Goal: Information Seeking & Learning: Check status

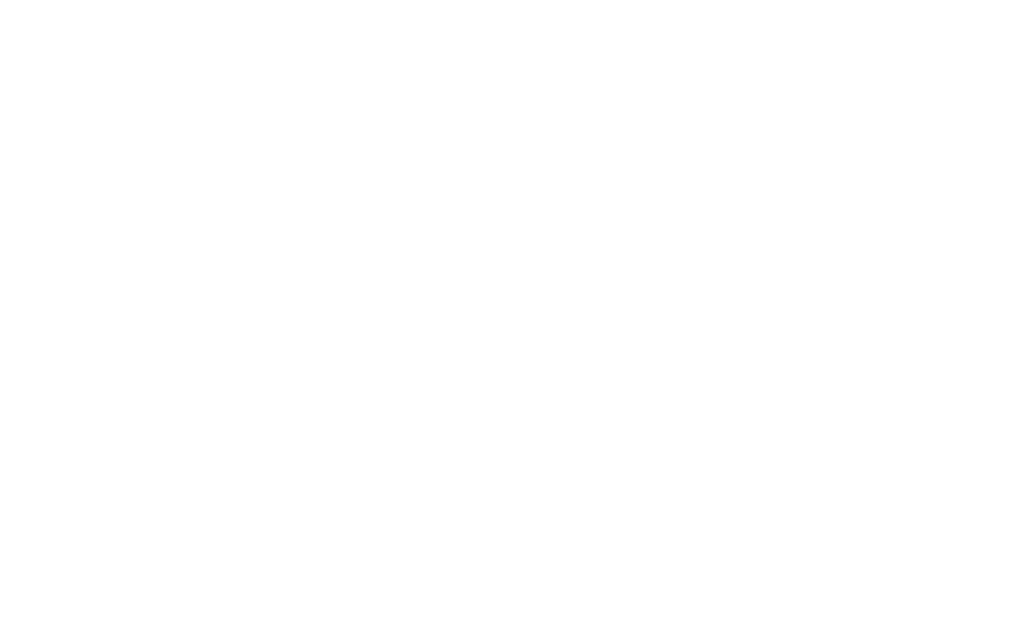
scroll to position [1, 0]
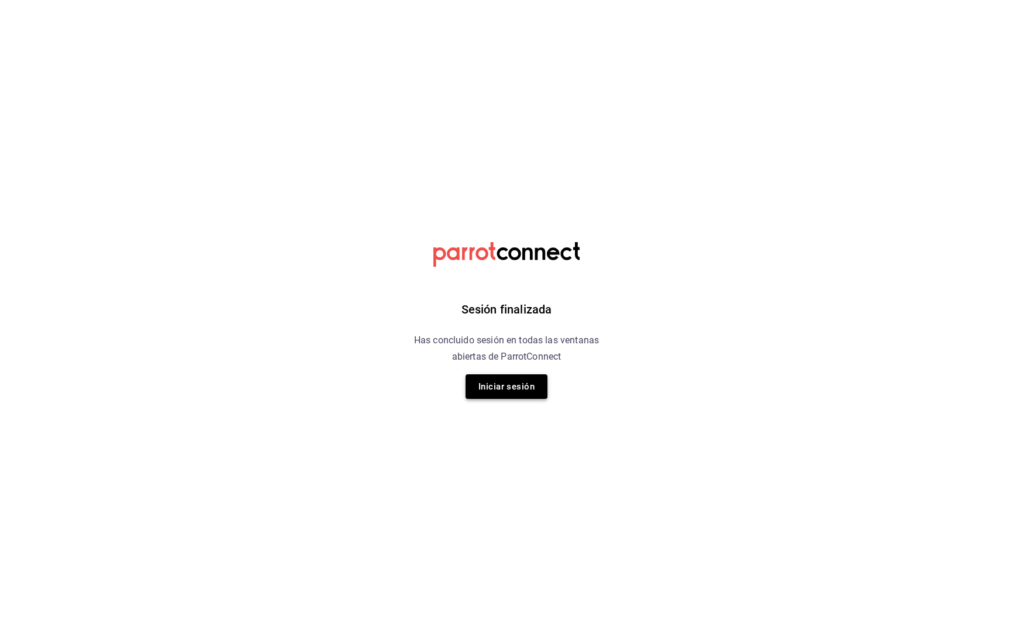
click at [532, 381] on button "Iniciar sesión" at bounding box center [507, 386] width 82 height 25
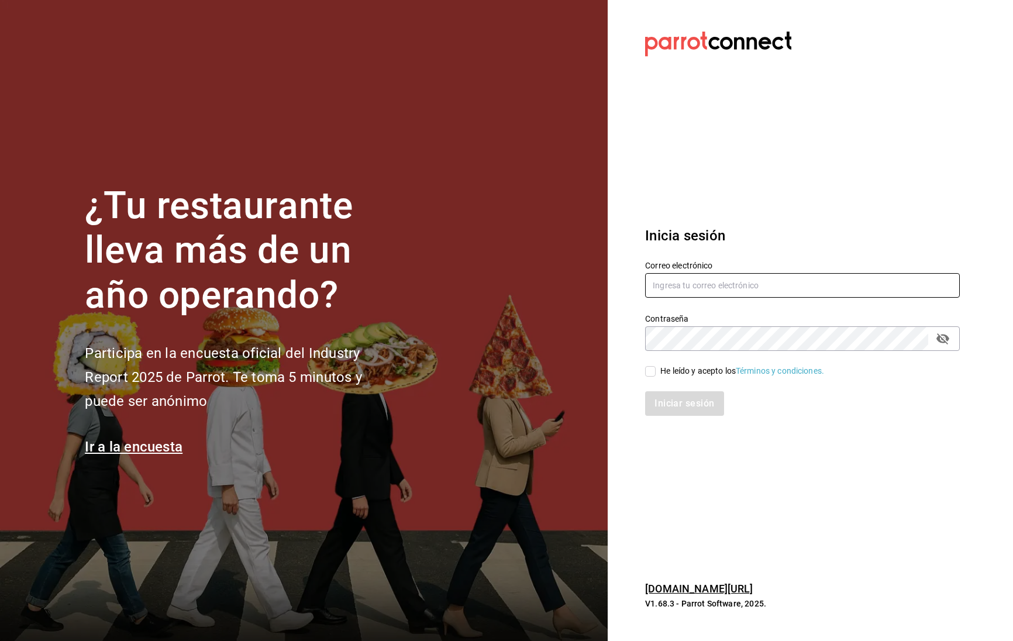
type input "[DOMAIN_NAME][EMAIL_ADDRESS][DOMAIN_NAME]"
click at [649, 370] on input "He leído y acepto los Términos y condiciones." at bounding box center [650, 371] width 11 height 11
checkbox input "true"
click at [694, 410] on button "Iniciar sesión" at bounding box center [685, 403] width 80 height 25
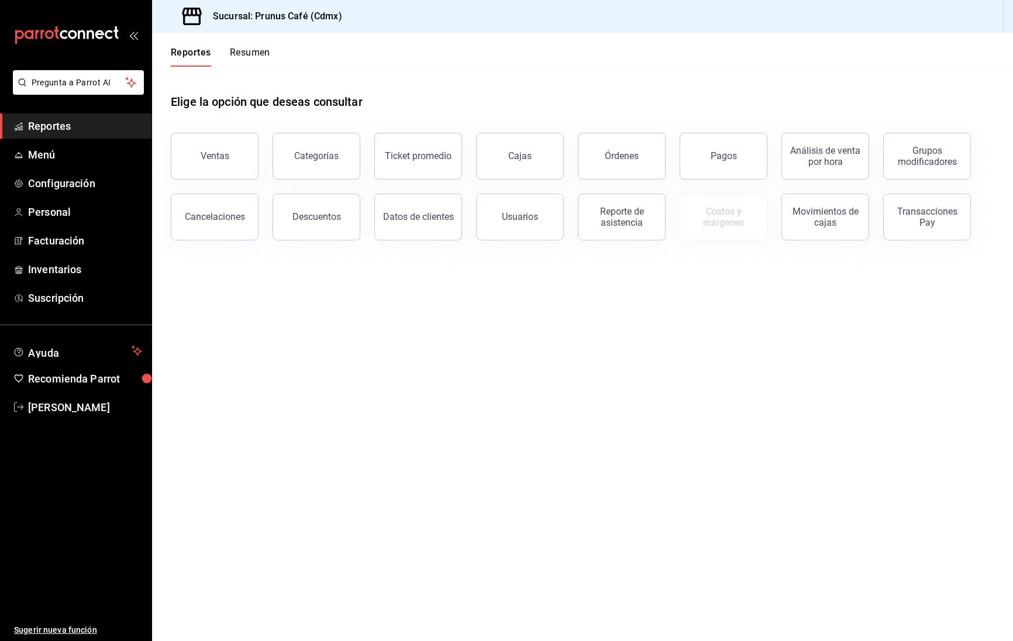
click at [247, 49] on button "Resumen" at bounding box center [250, 57] width 40 height 20
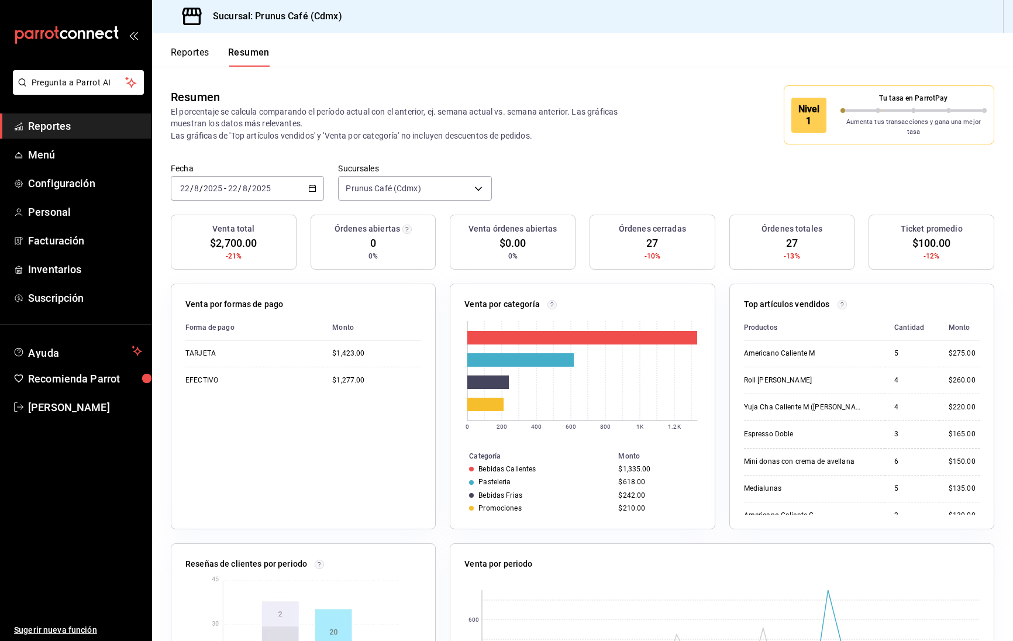
click at [171, 50] on button "Reportes" at bounding box center [190, 57] width 39 height 20
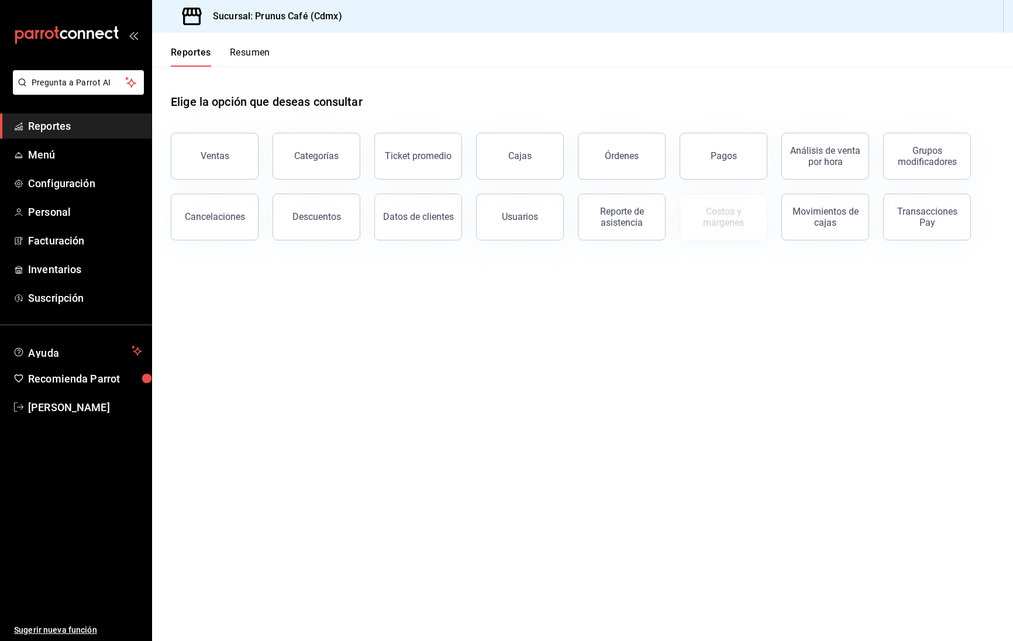
scroll to position [1, 1]
click at [225, 147] on button "Ventas" at bounding box center [215, 156] width 88 height 47
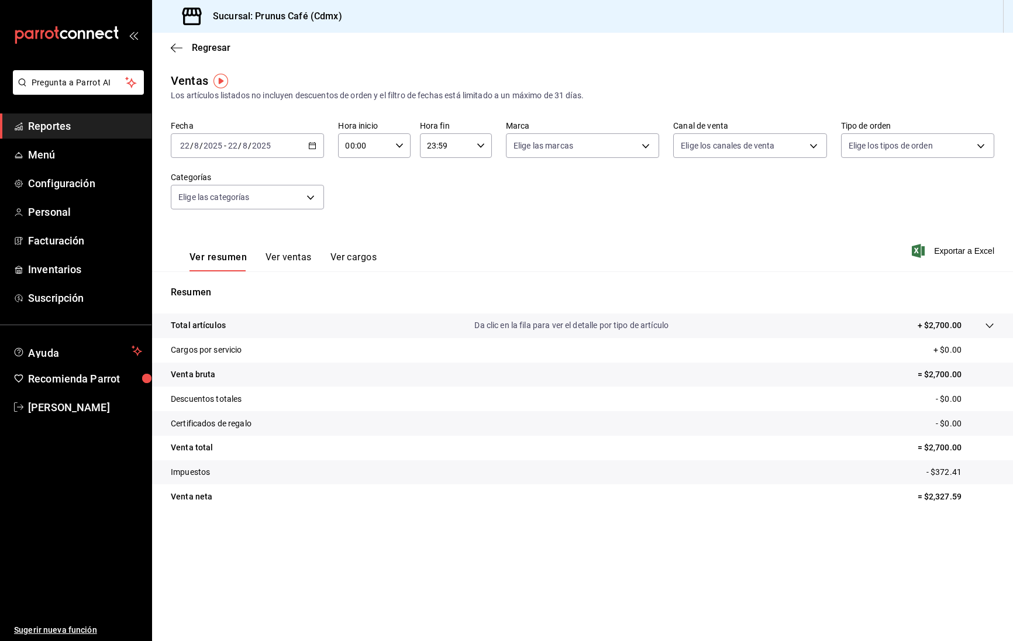
click at [293, 143] on div "[DATE] [DATE] - [DATE] [DATE]" at bounding box center [247, 145] width 153 height 25
click at [200, 208] on span "Ayer" at bounding box center [226, 207] width 91 height 12
click at [319, 142] on div "[DATE] [DATE] - [DATE] [DATE]" at bounding box center [247, 145] width 153 height 25
click at [213, 53] on div "Regresar" at bounding box center [582, 48] width 861 height 30
click at [215, 51] on span "Regresar" at bounding box center [211, 47] width 39 height 11
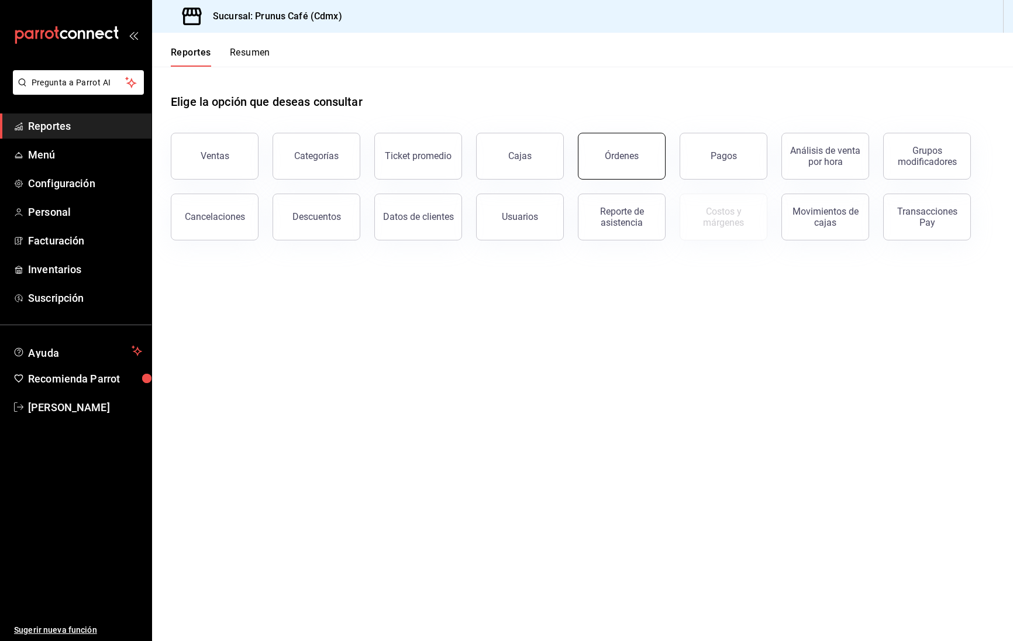
click at [641, 159] on button "Órdenes" at bounding box center [622, 156] width 88 height 47
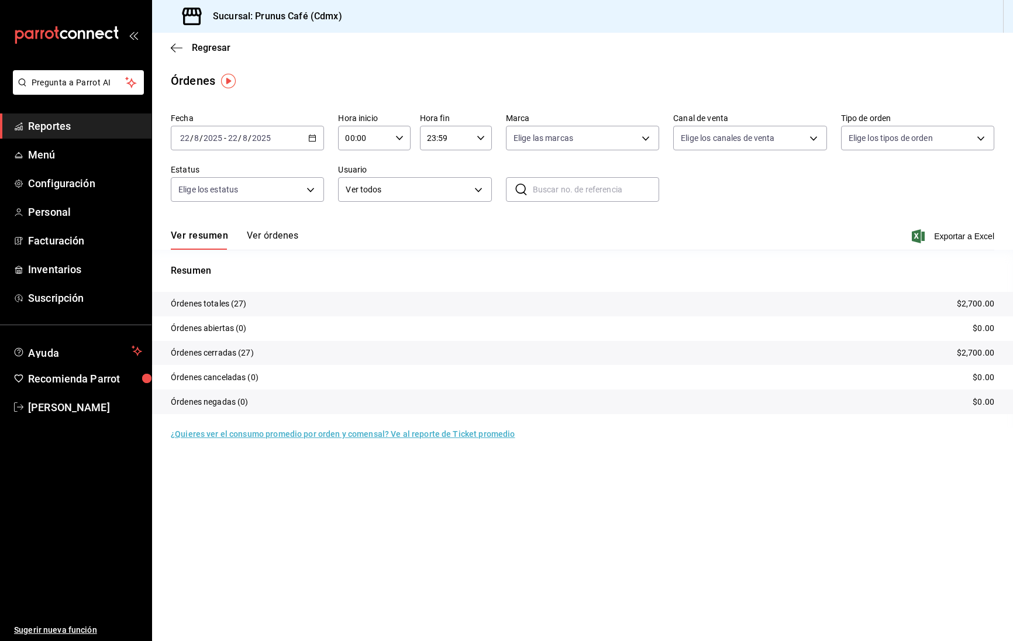
click at [266, 235] on button "Ver órdenes" at bounding box center [272, 240] width 51 height 20
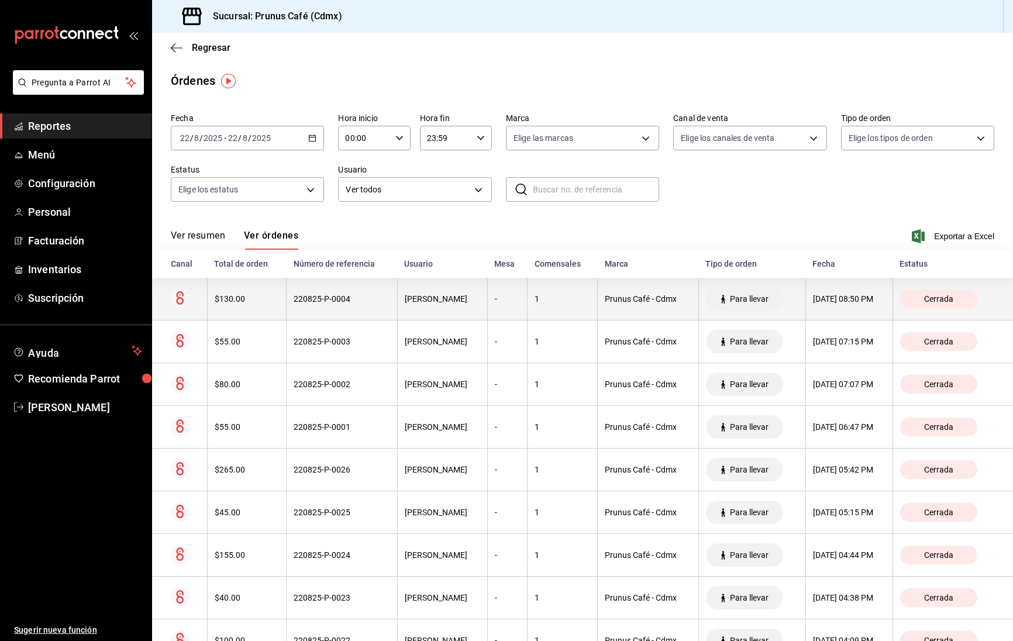
click at [457, 291] on th "[PERSON_NAME]" at bounding box center [442, 299] width 90 height 43
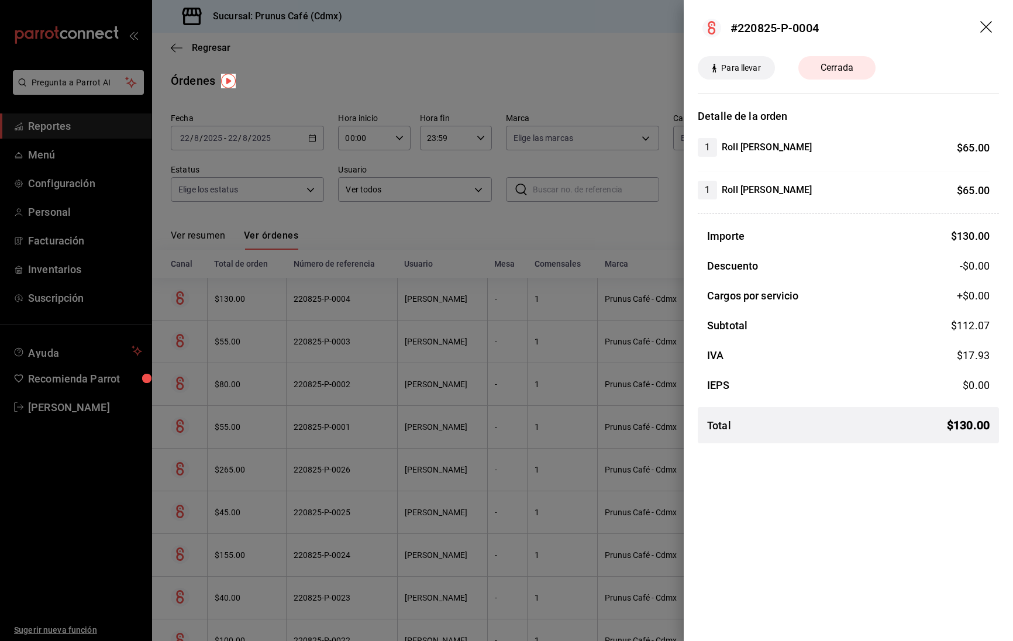
click at [476, 285] on div at bounding box center [506, 320] width 1013 height 641
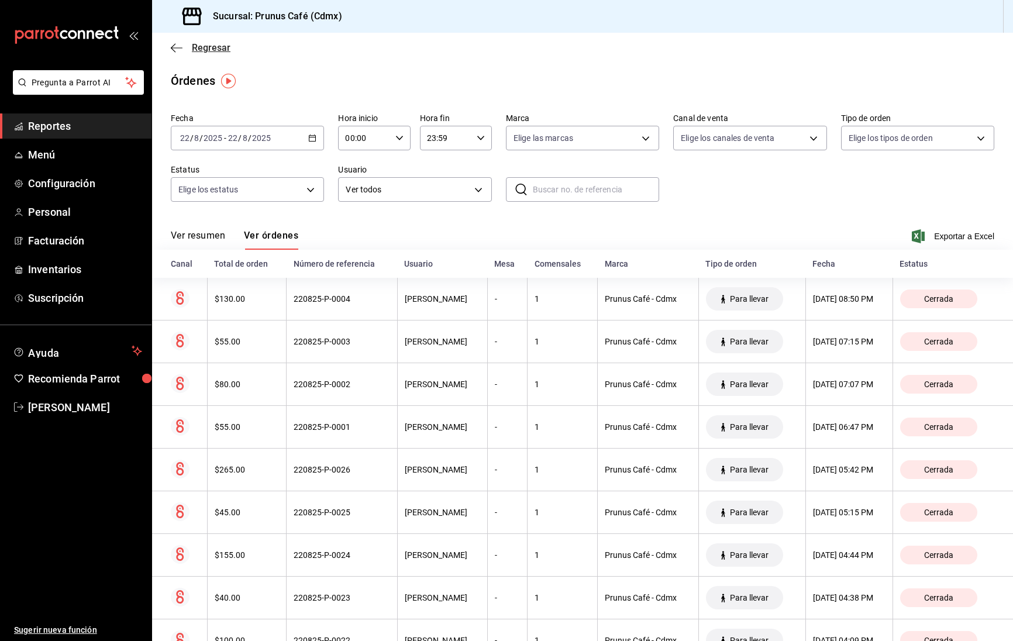
click at [216, 44] on span "Regresar" at bounding box center [211, 47] width 39 height 11
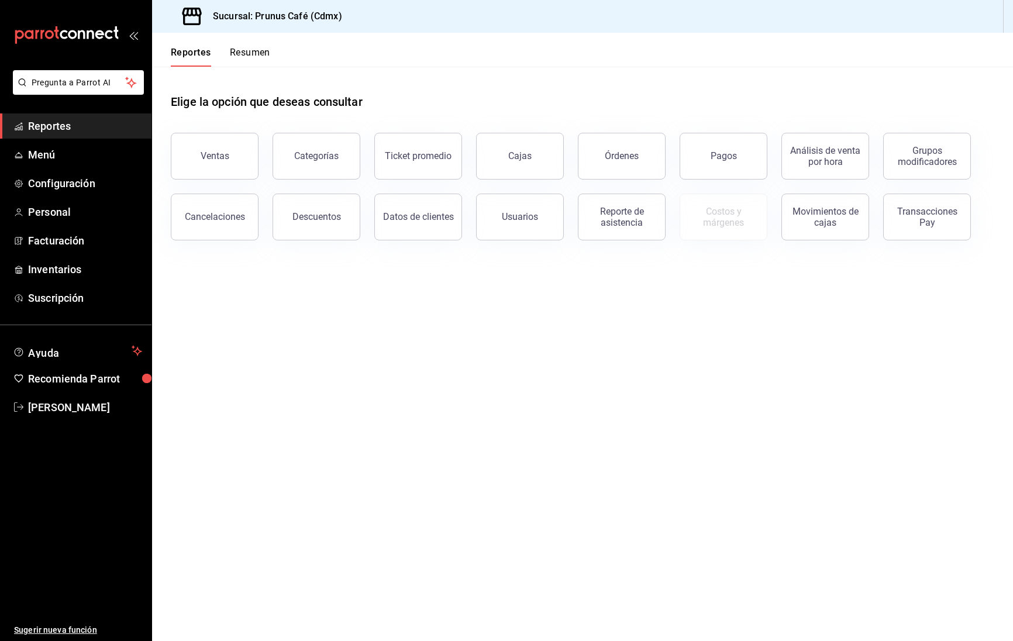
click at [253, 61] on button "Resumen" at bounding box center [250, 57] width 40 height 20
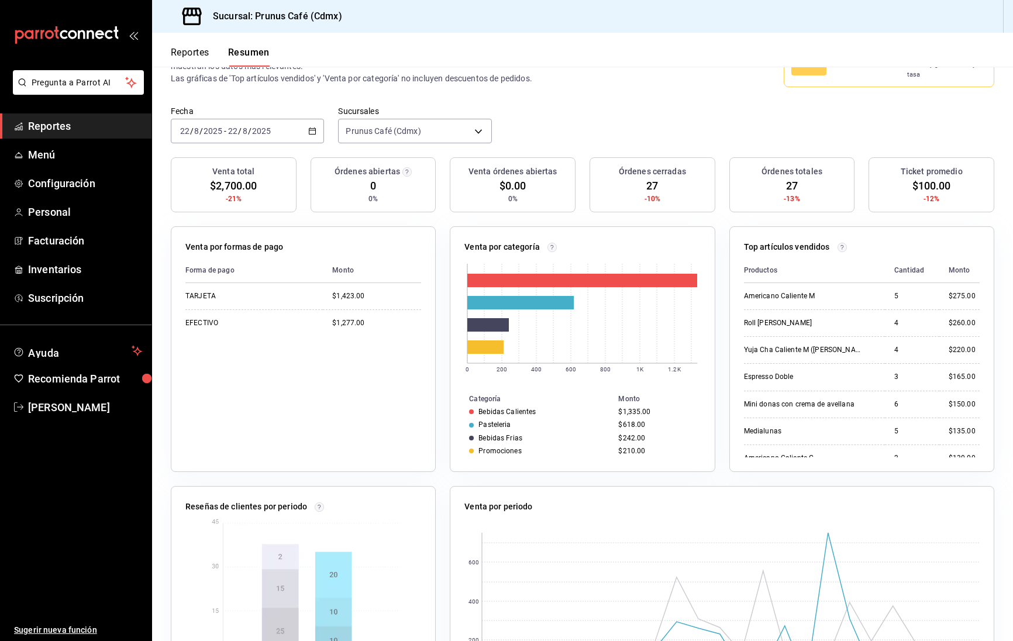
scroll to position [56, 0]
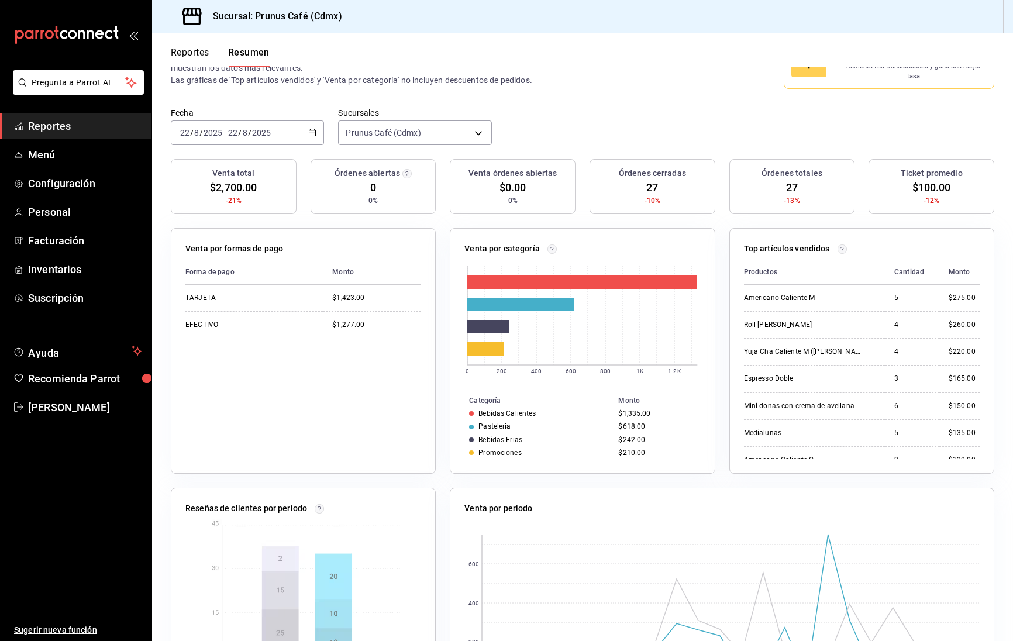
click at [294, 121] on div "[DATE] [DATE] - [DATE] [DATE]" at bounding box center [247, 133] width 153 height 25
click at [193, 208] on li "Semana actual" at bounding box center [225, 221] width 109 height 26
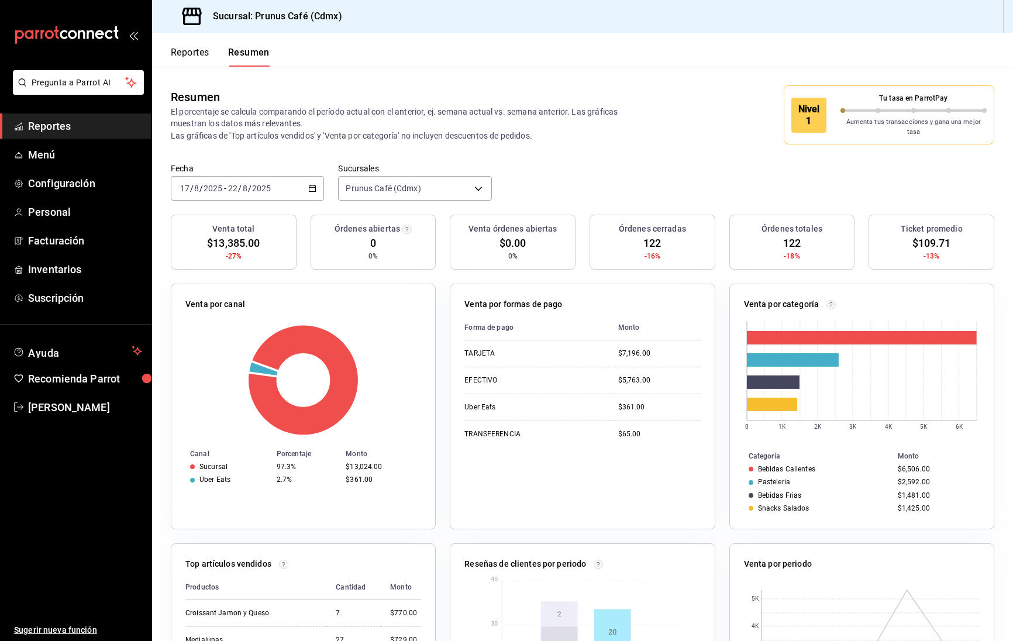
scroll to position [0, 0]
click at [302, 190] on div "[DATE] [DATE] - [DATE] [DATE]" at bounding box center [247, 188] width 153 height 25
click at [216, 218] on span "Hoy" at bounding box center [226, 224] width 91 height 12
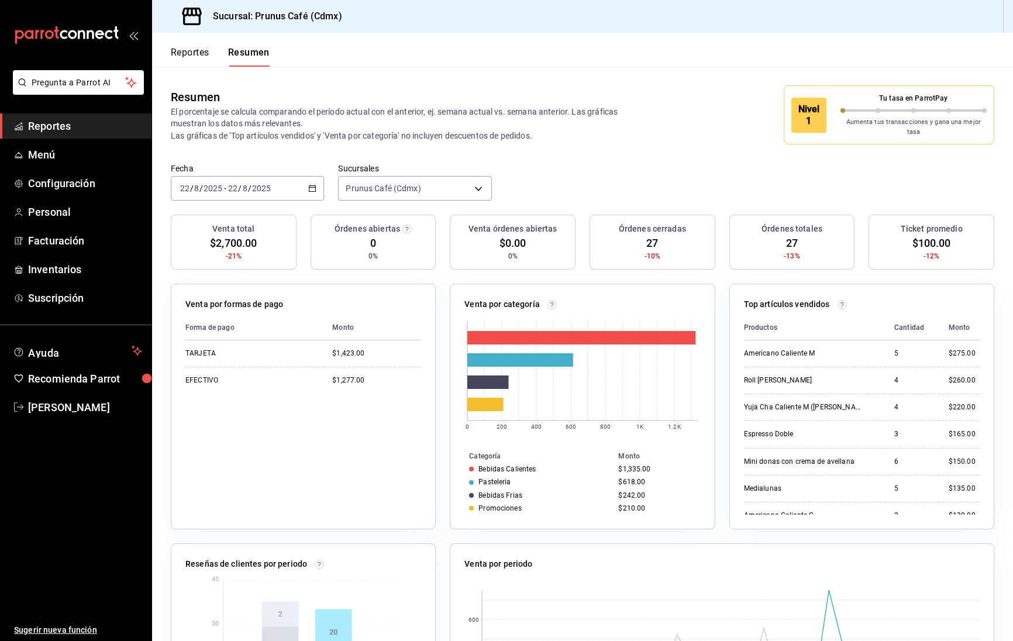
click at [255, 190] on div "[DATE] [DATE] - [DATE] [DATE]" at bounding box center [247, 188] width 153 height 25
click at [243, 301] on span "Mes actual" at bounding box center [226, 303] width 91 height 12
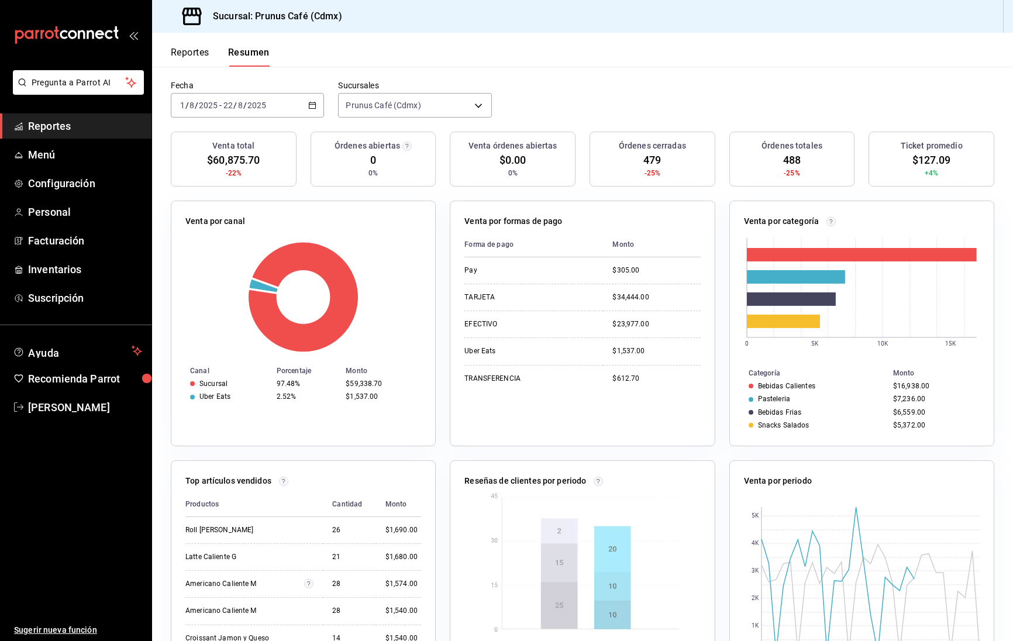
scroll to position [81, 0]
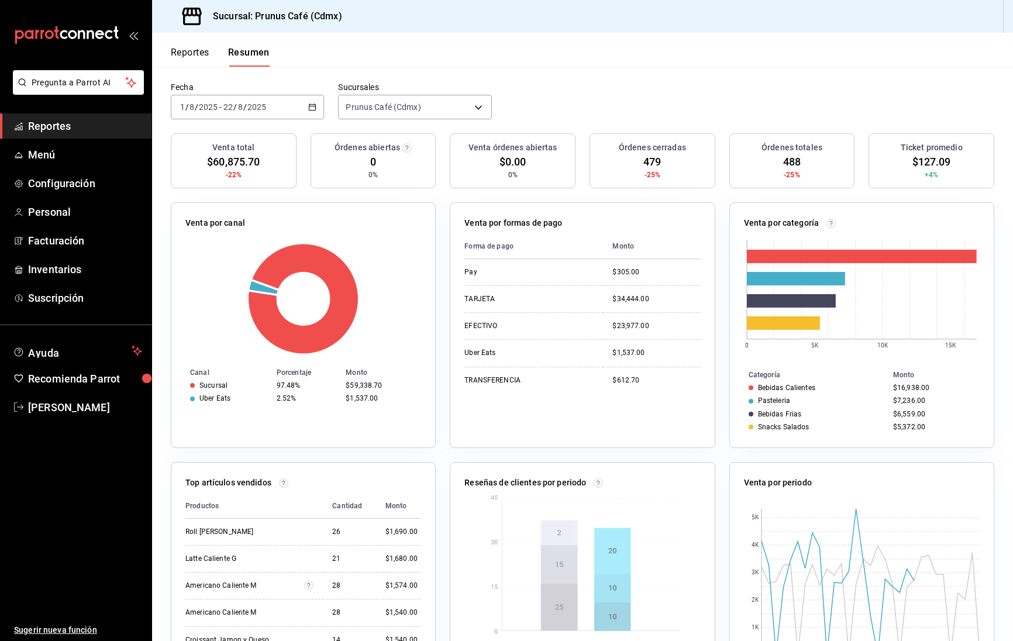
click at [277, 111] on div "[DATE] [DATE] - [DATE] [DATE]" at bounding box center [247, 107] width 153 height 25
click at [223, 245] on span "Año actual" at bounding box center [226, 248] width 91 height 12
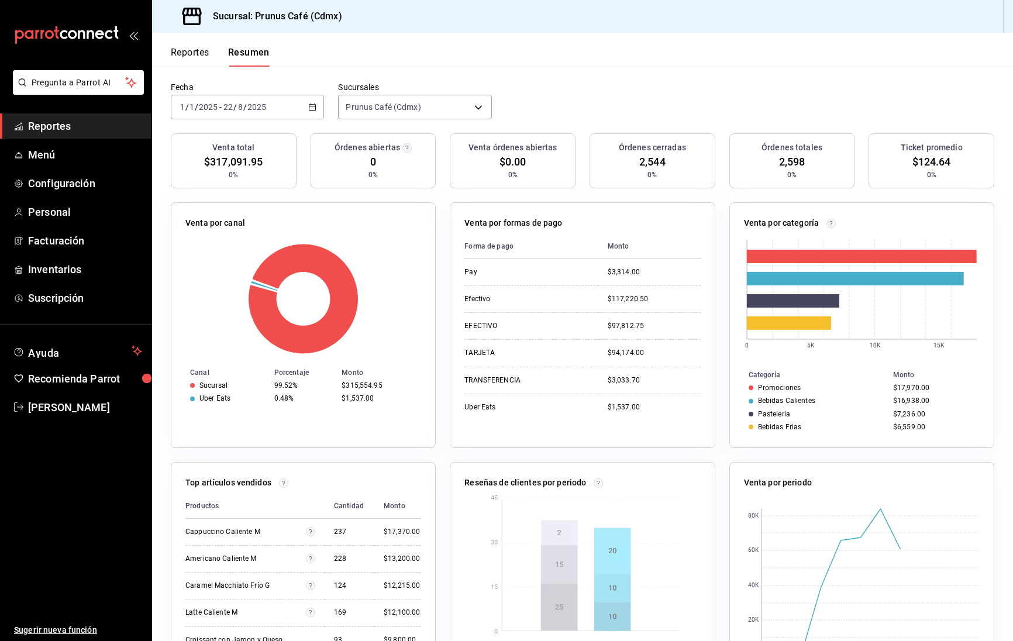
click at [304, 95] on div "[DATE] [DATE] - [DATE] [DATE]" at bounding box center [247, 107] width 153 height 25
click at [231, 147] on li "Hoy" at bounding box center [225, 142] width 109 height 26
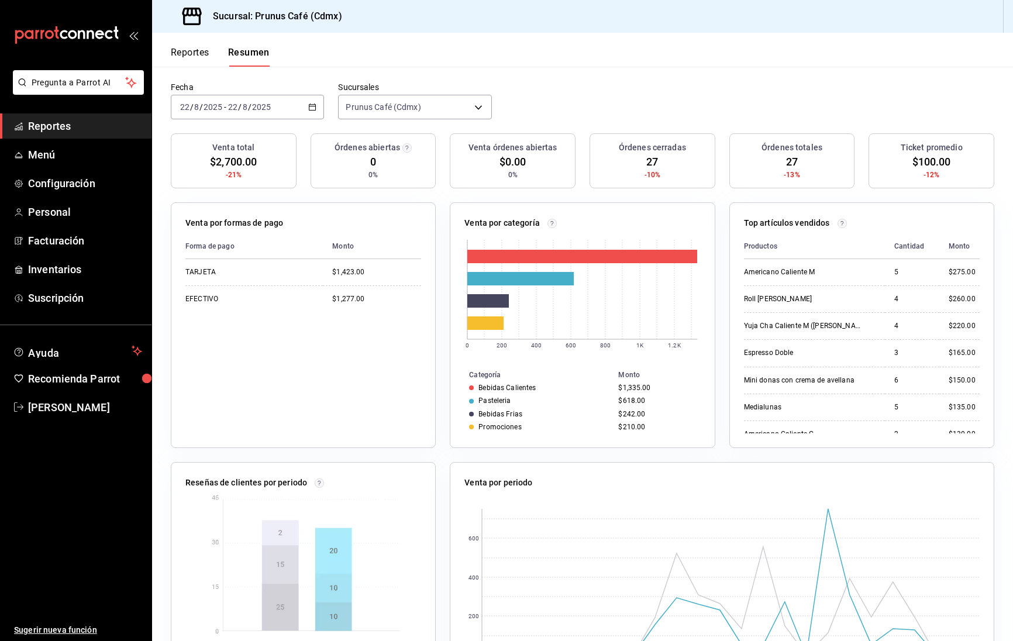
click at [199, 54] on button "Reportes" at bounding box center [190, 57] width 39 height 20
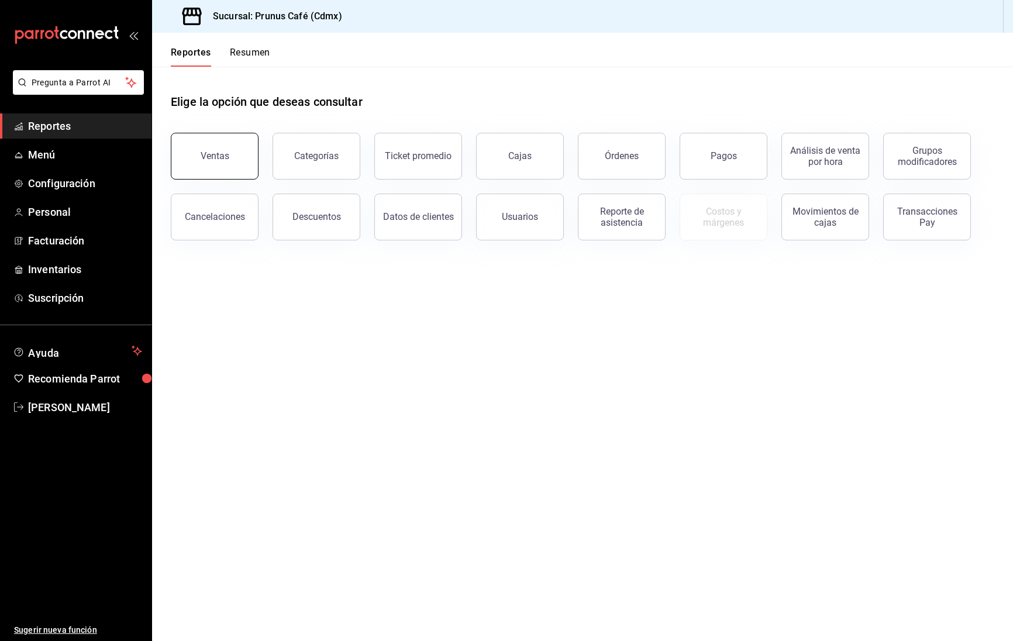
click at [228, 166] on button "Ventas" at bounding box center [215, 156] width 88 height 47
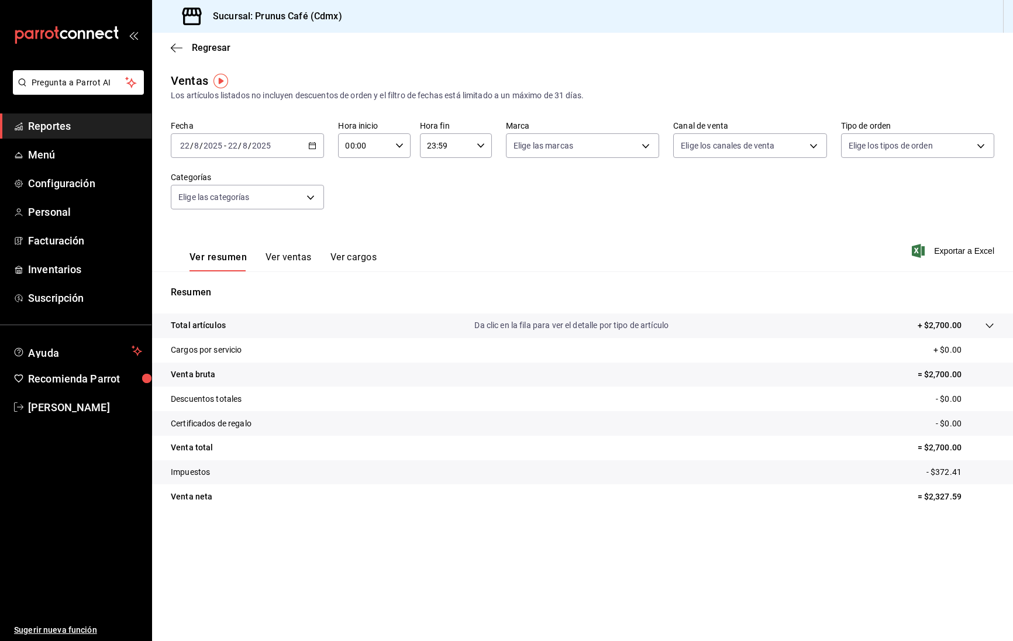
click at [338, 257] on button "Ver cargos" at bounding box center [354, 262] width 47 height 20
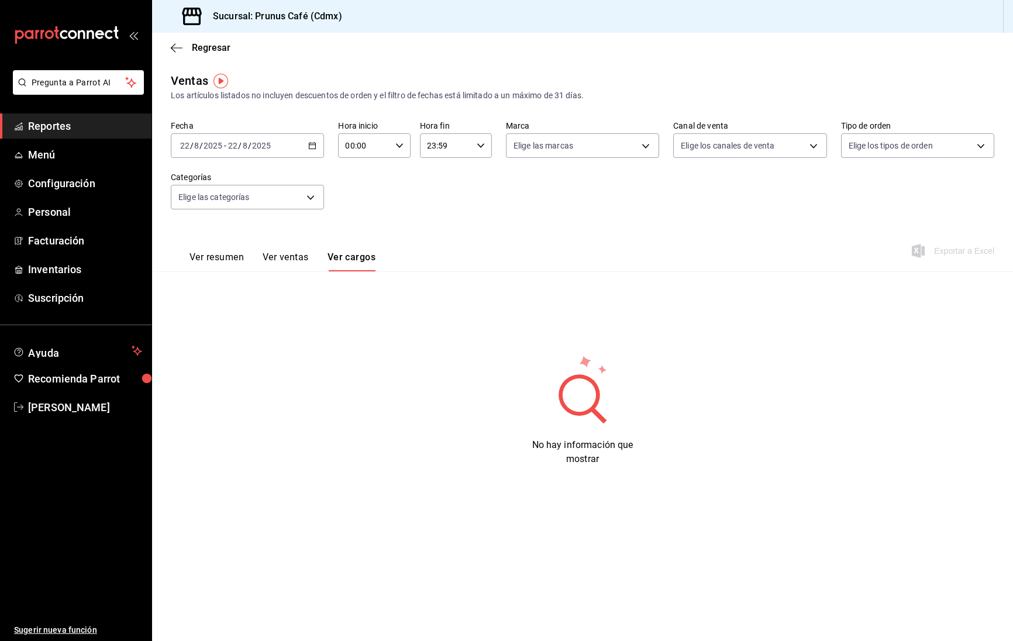
click at [279, 259] on button "Ver ventas" at bounding box center [286, 262] width 46 height 20
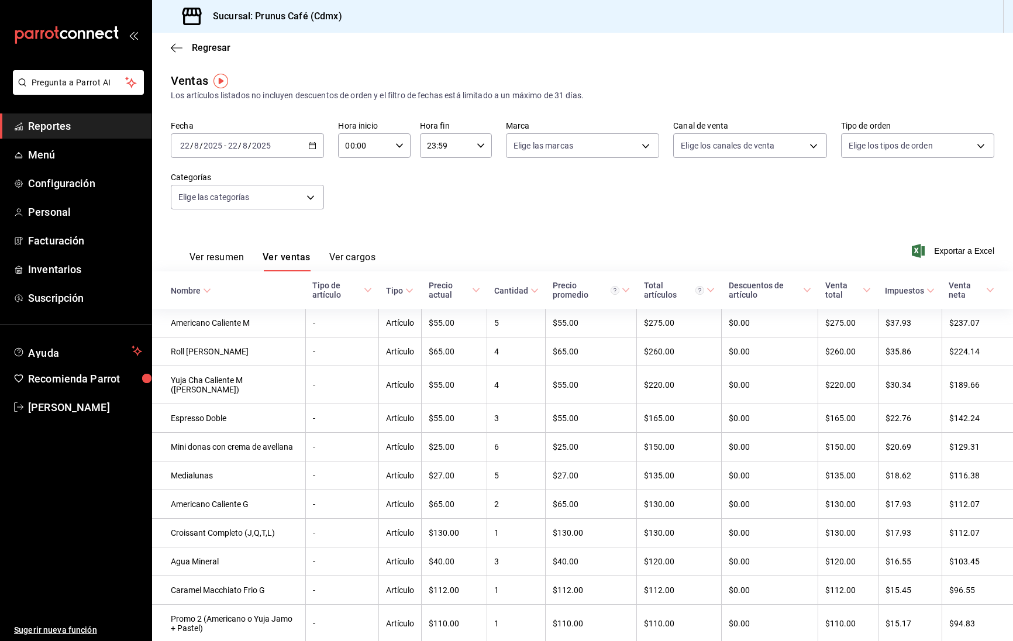
scroll to position [4, 0]
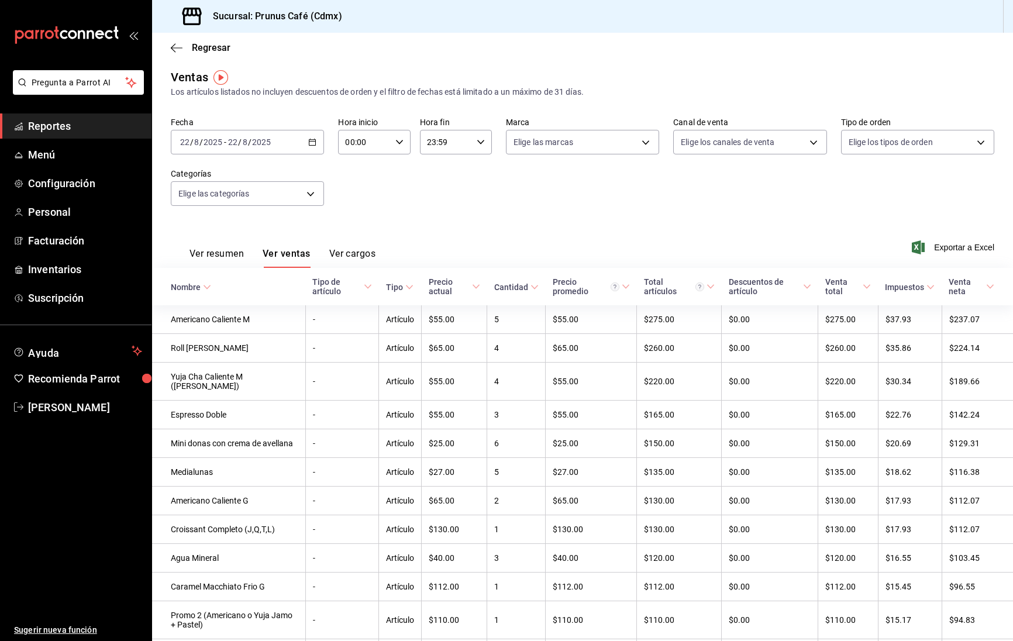
click at [198, 262] on button "Ver resumen" at bounding box center [217, 258] width 54 height 20
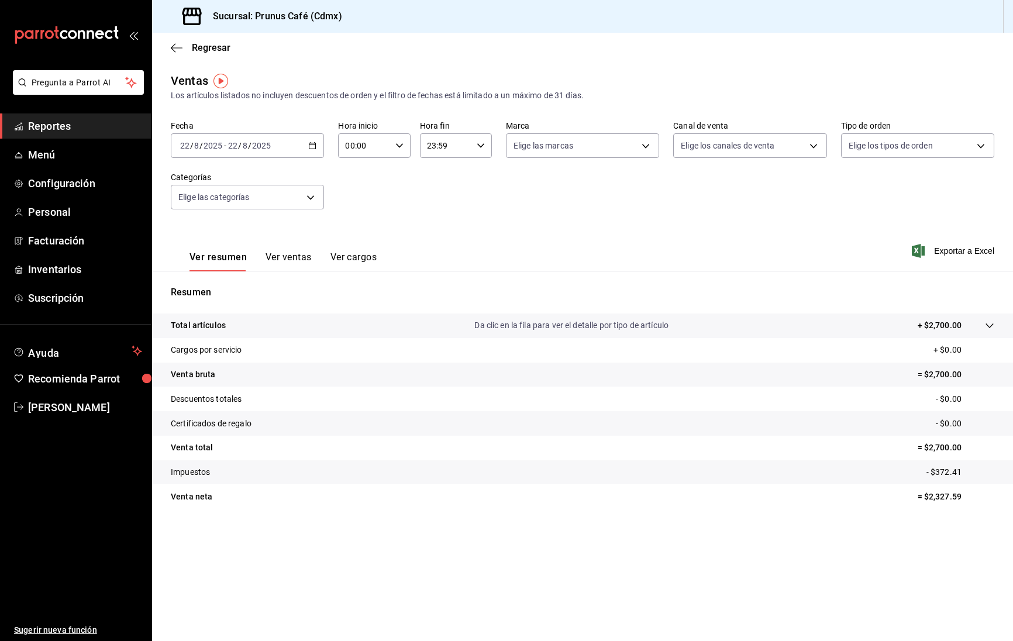
scroll to position [1, 0]
click at [177, 44] on icon "button" at bounding box center [177, 48] width 12 height 11
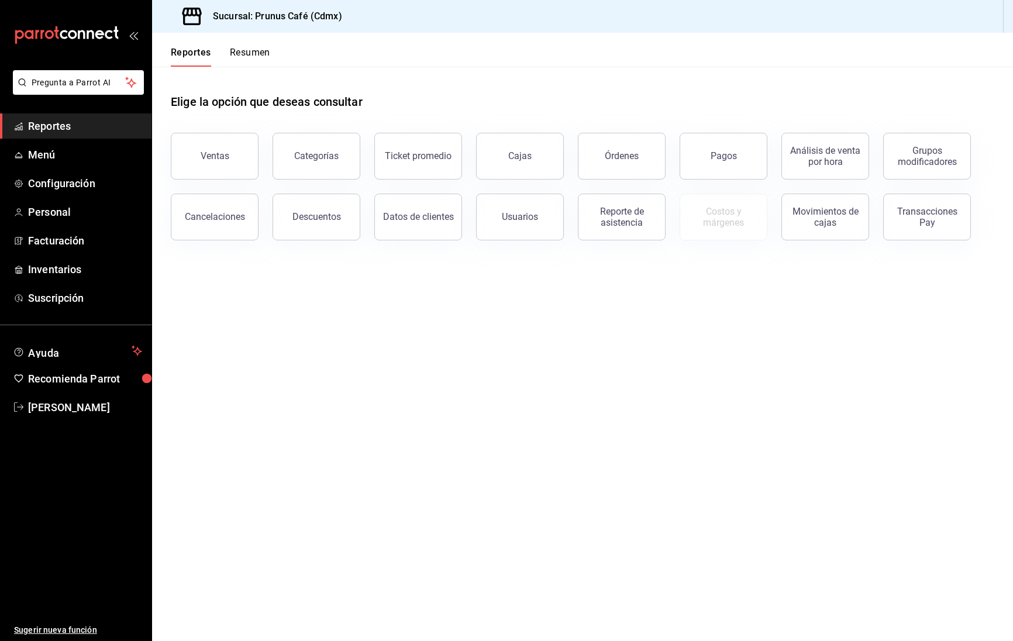
click at [241, 50] on button "Resumen" at bounding box center [250, 57] width 40 height 20
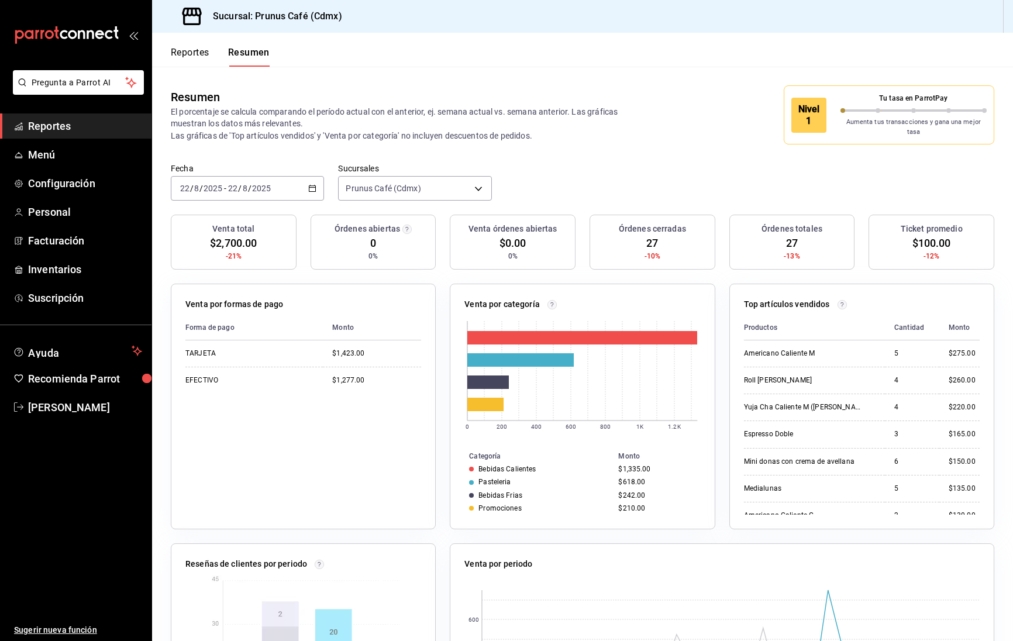
click at [895, 94] on div "Tu tasa en ParrotPay Aumenta tus transacciones y gana una mejor tasa" at bounding box center [914, 115] width 147 height 44
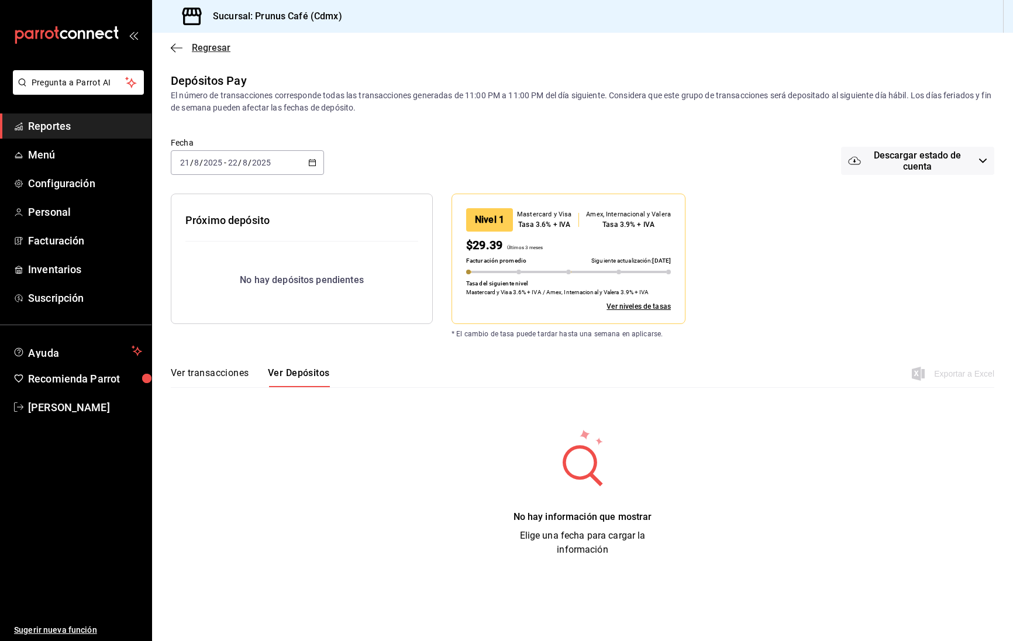
click at [174, 49] on icon "button" at bounding box center [177, 48] width 12 height 11
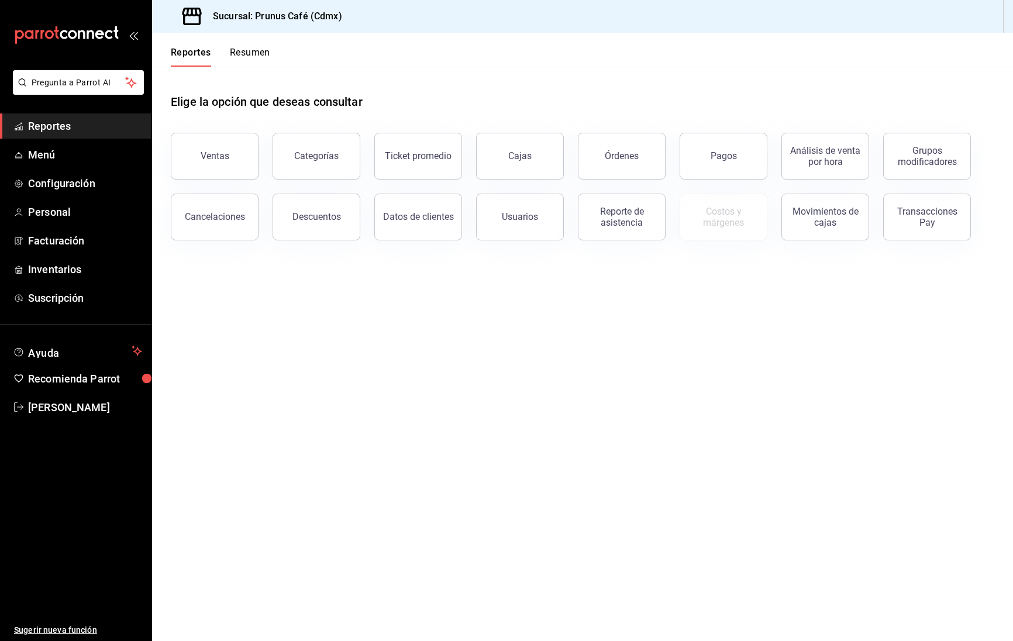
click at [240, 46] on div "Reportes Resumen" at bounding box center [211, 50] width 118 height 34
click at [236, 50] on button "Resumen" at bounding box center [250, 57] width 40 height 20
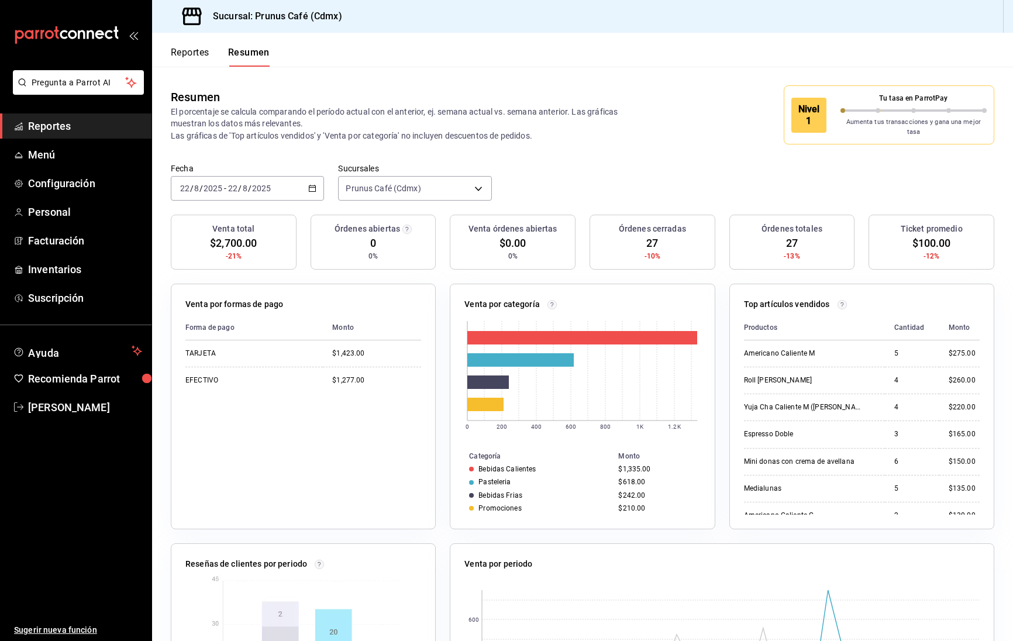
click at [302, 177] on div "[DATE] [DATE] - [DATE] [DATE]" at bounding box center [247, 188] width 153 height 25
click at [254, 270] on span "Semana actual" at bounding box center [226, 276] width 91 height 12
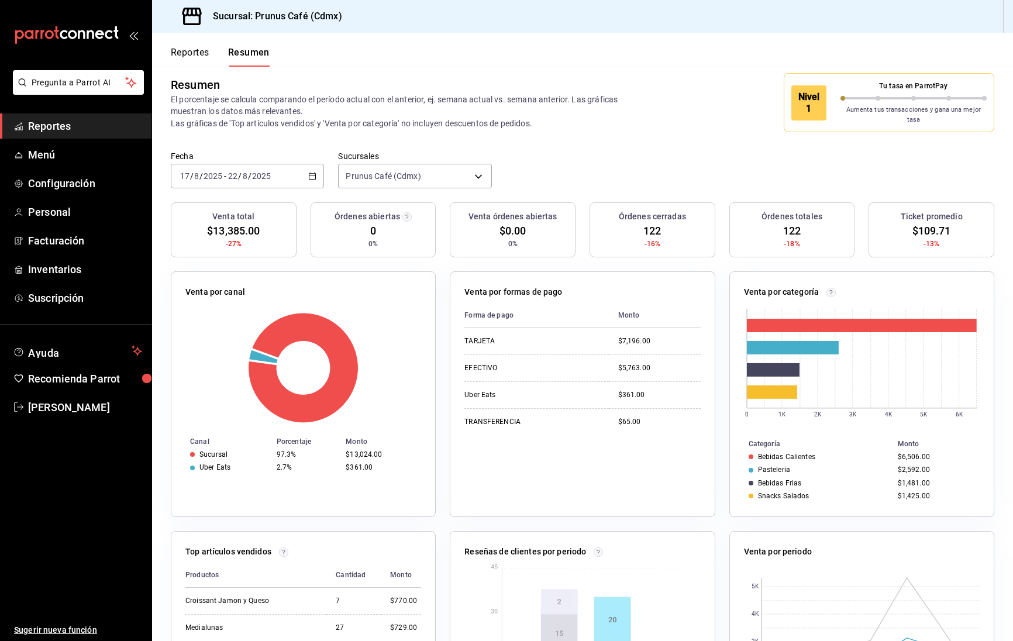
scroll to position [3, 0]
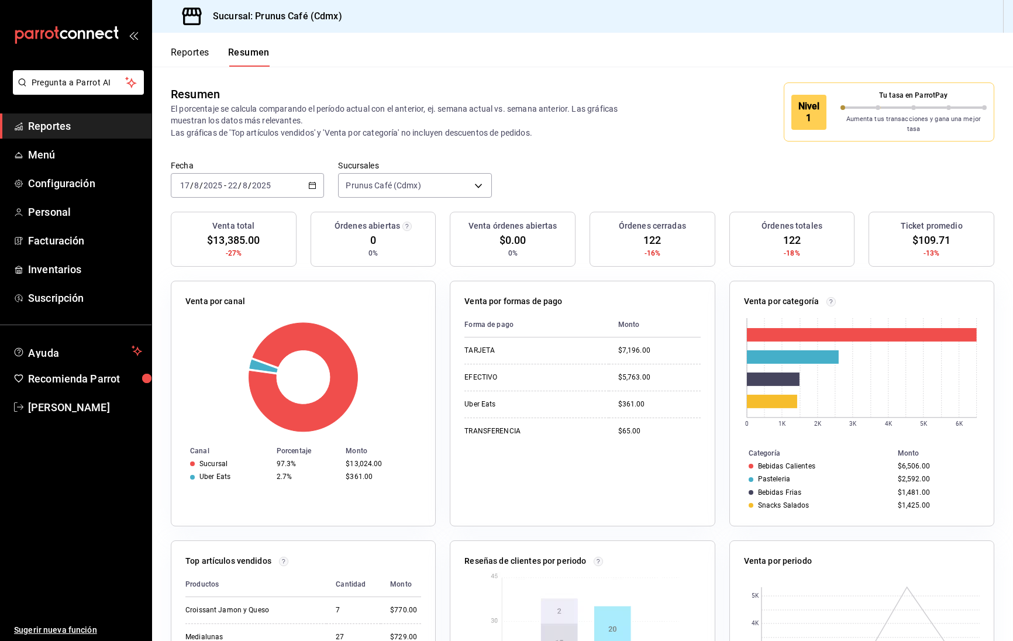
click at [304, 174] on div "[DATE] [DATE] - [DATE] [DATE]" at bounding box center [247, 185] width 153 height 25
click at [240, 295] on span "Mes actual" at bounding box center [226, 300] width 91 height 12
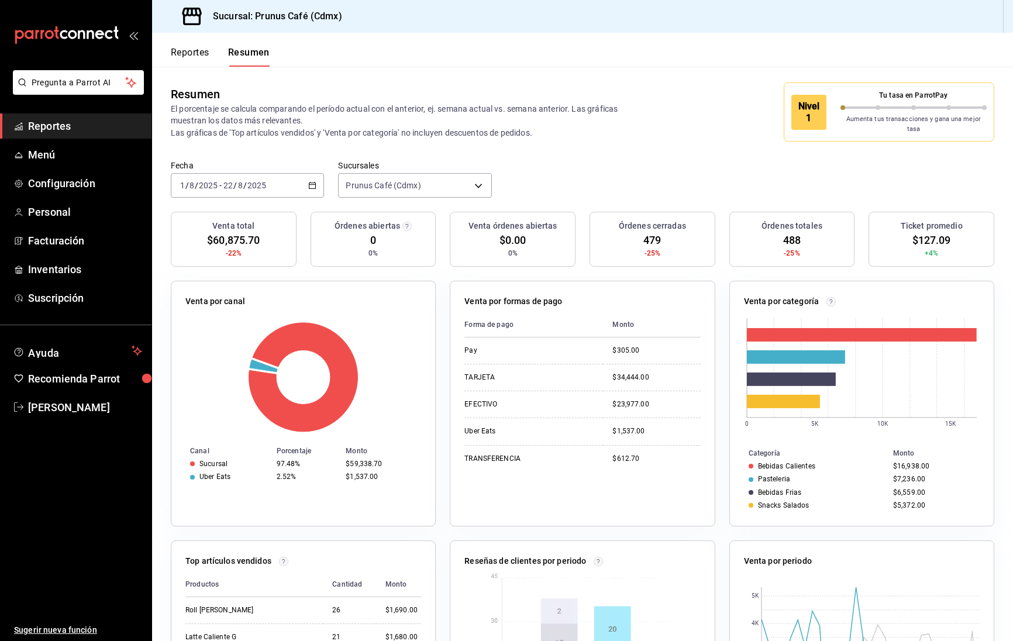
click at [308, 178] on div "[DATE] [DATE] - [DATE] [DATE]" at bounding box center [247, 185] width 153 height 25
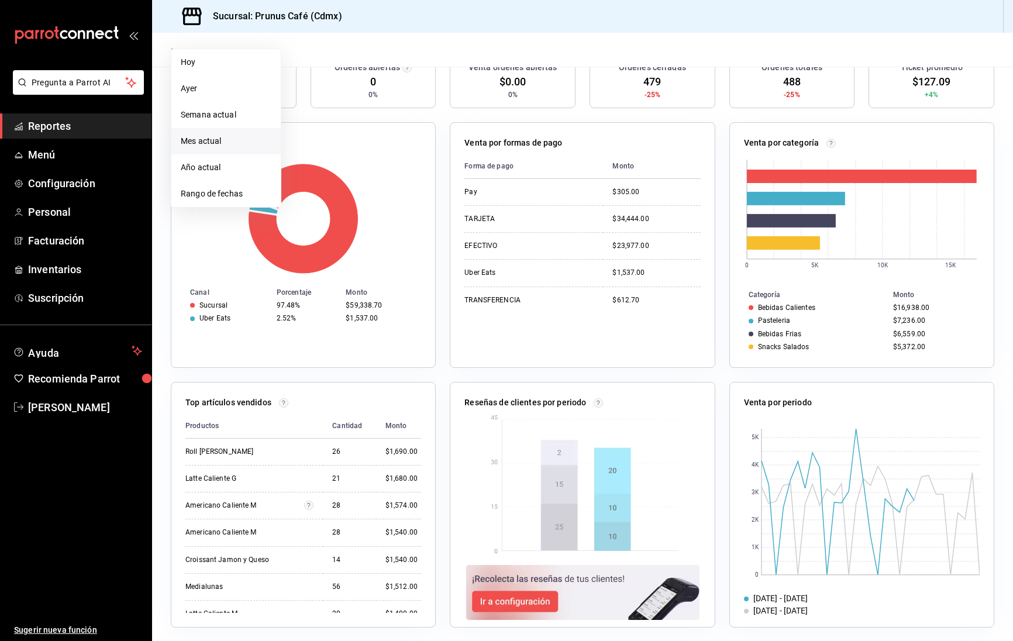
scroll to position [160, 0]
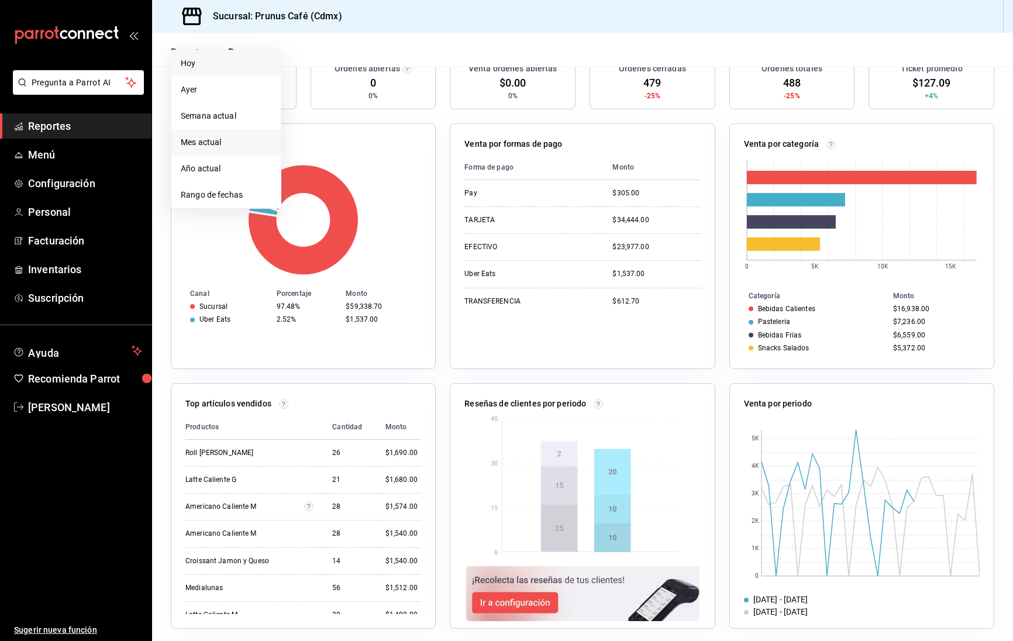
click at [205, 58] on span "Hoy" at bounding box center [226, 63] width 91 height 12
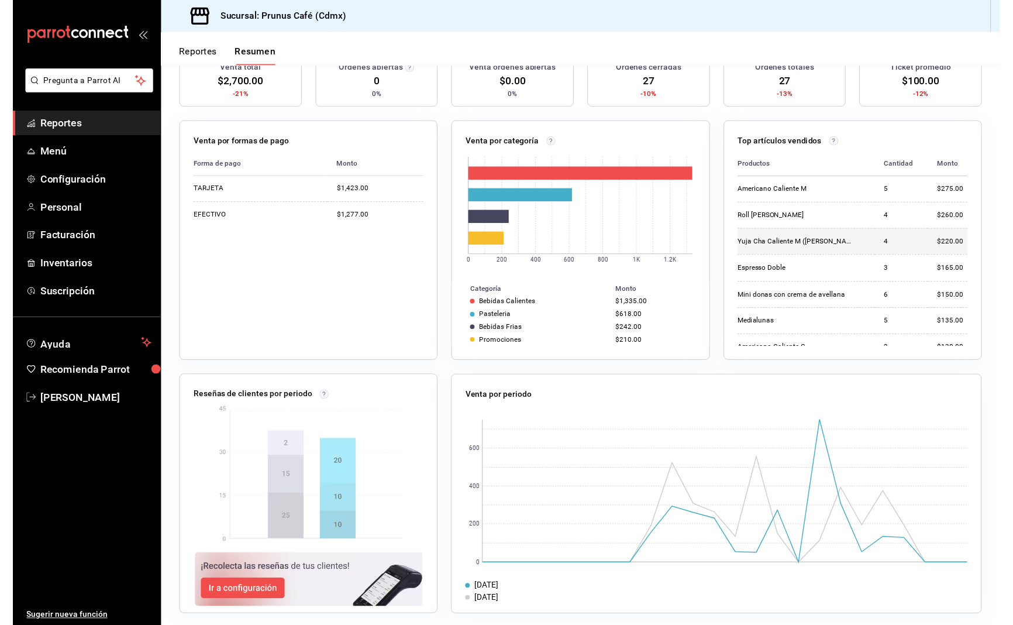
scroll to position [1, 0]
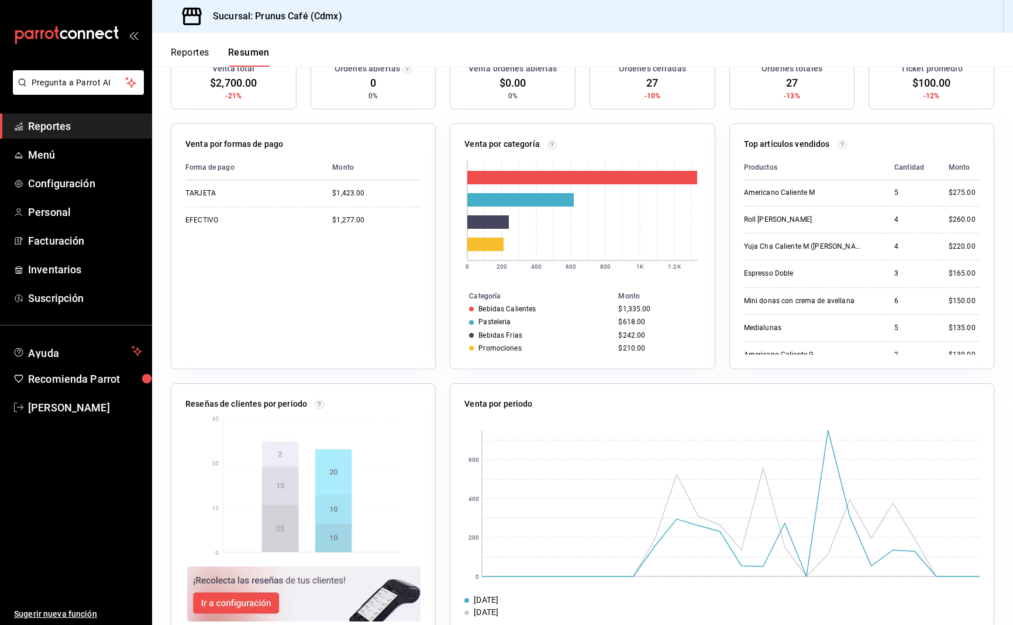
click at [195, 54] on button "Reportes" at bounding box center [190, 57] width 39 height 20
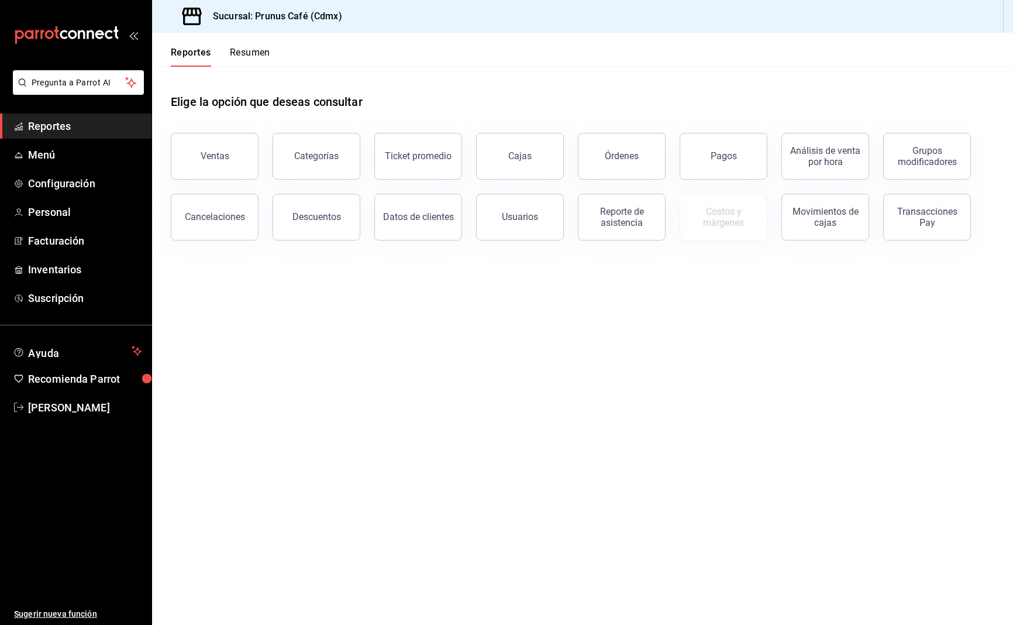
click at [249, 54] on button "Resumen" at bounding box center [250, 57] width 40 height 20
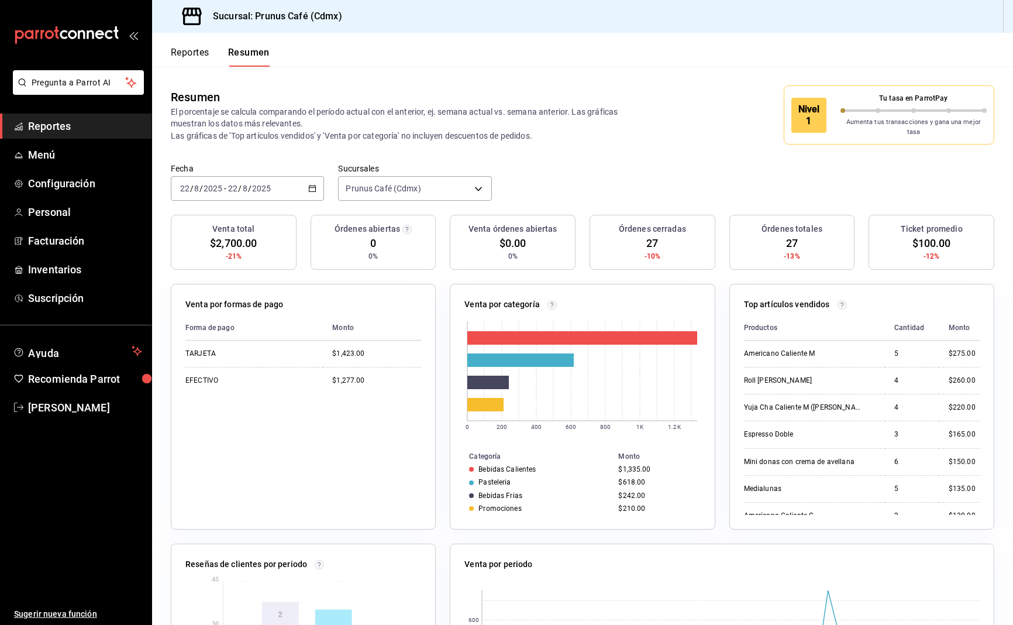
click at [254, 184] on input "2025" at bounding box center [262, 188] width 20 height 9
click at [229, 349] on span "Rango de fechas" at bounding box center [226, 355] width 91 height 12
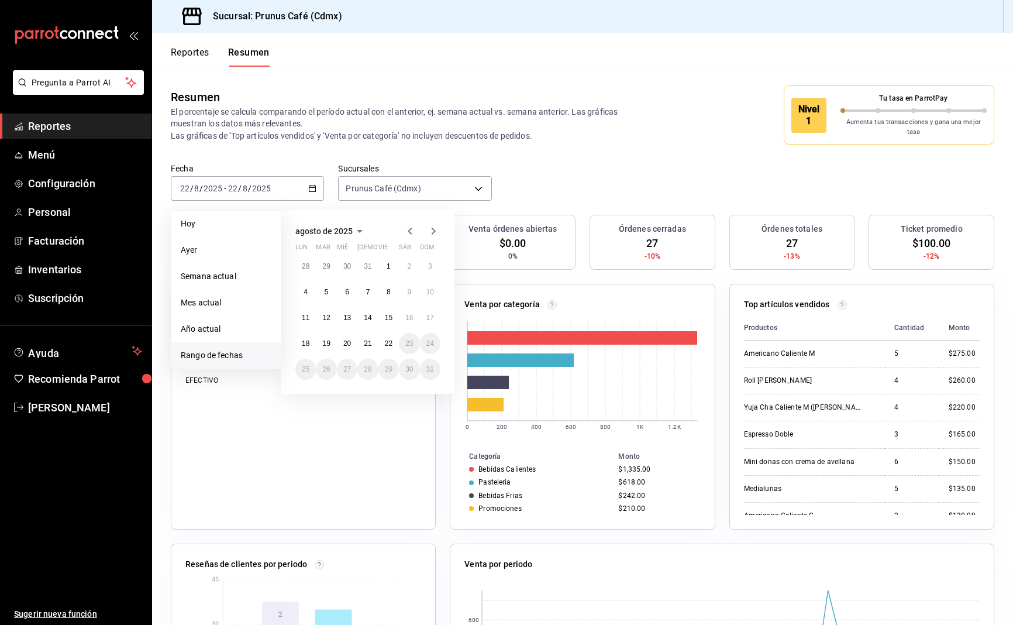
click at [413, 225] on icon "button" at bounding box center [410, 231] width 14 height 14
click at [324, 260] on button "1" at bounding box center [326, 270] width 20 height 21
click at [374, 366] on button "31" at bounding box center [367, 373] width 20 height 21
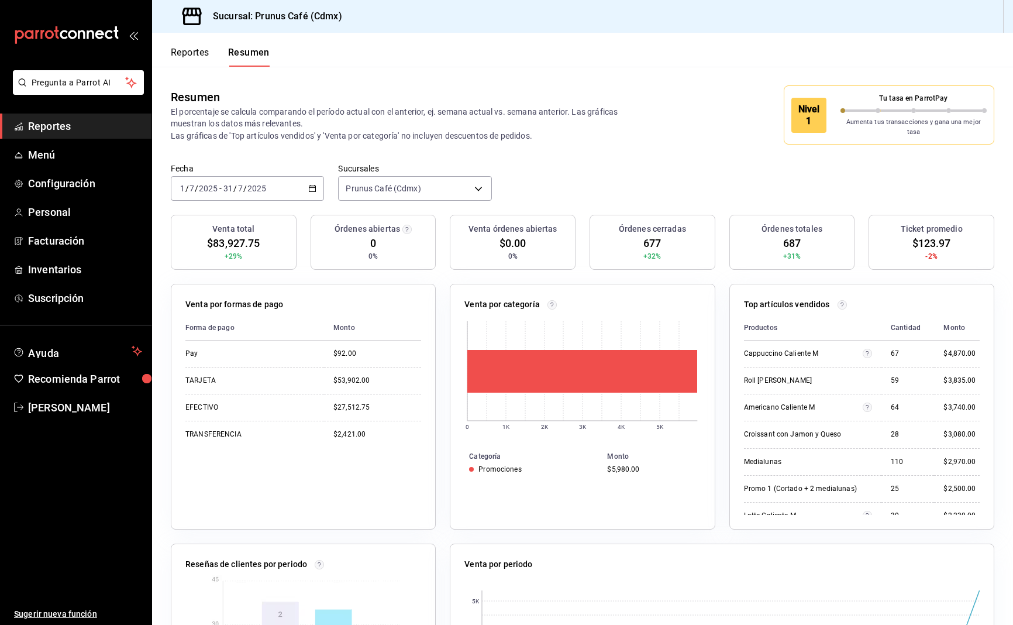
click at [317, 184] on icon "button" at bounding box center [312, 188] width 8 height 8
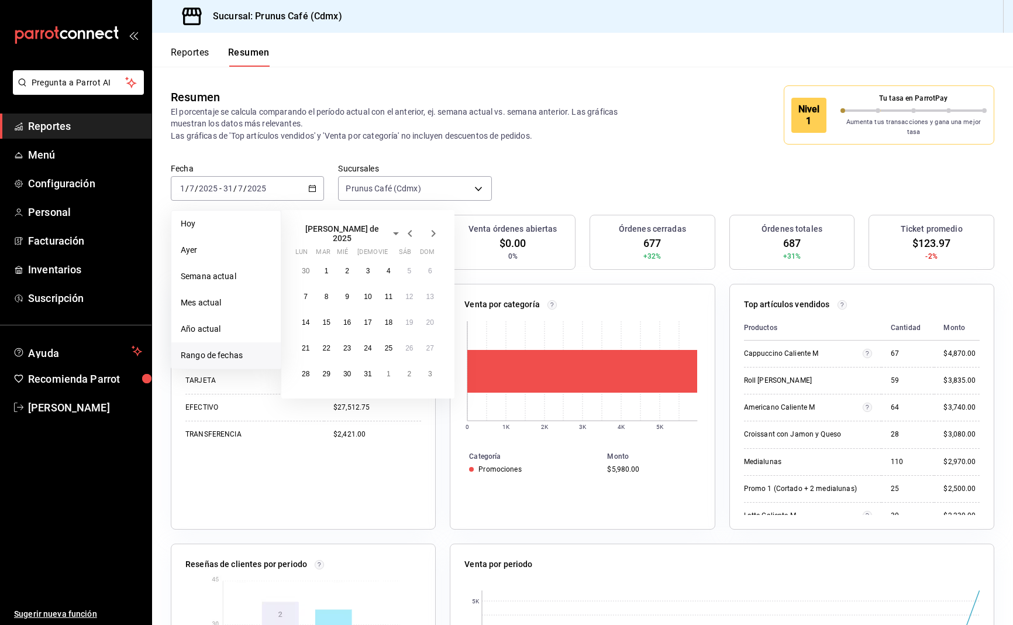
click at [407, 226] on icon "button" at bounding box center [410, 233] width 14 height 14
click at [433, 262] on button "1" at bounding box center [430, 266] width 20 height 21
click at [311, 391] on button "30" at bounding box center [305, 394] width 20 height 21
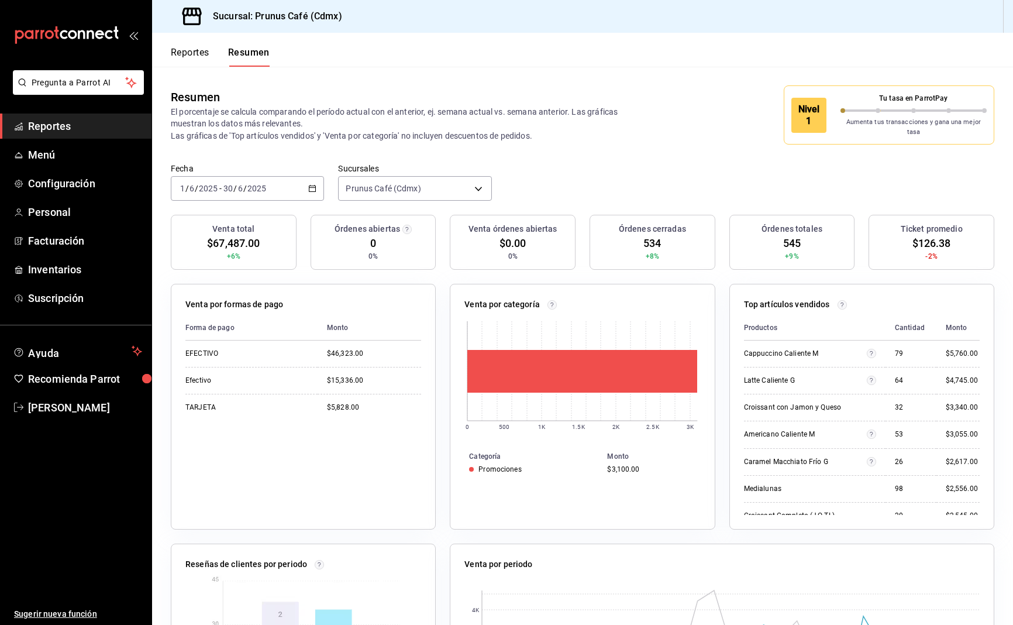
click at [318, 179] on div "[DATE] [DATE] - [DATE] [DATE]" at bounding box center [247, 188] width 153 height 25
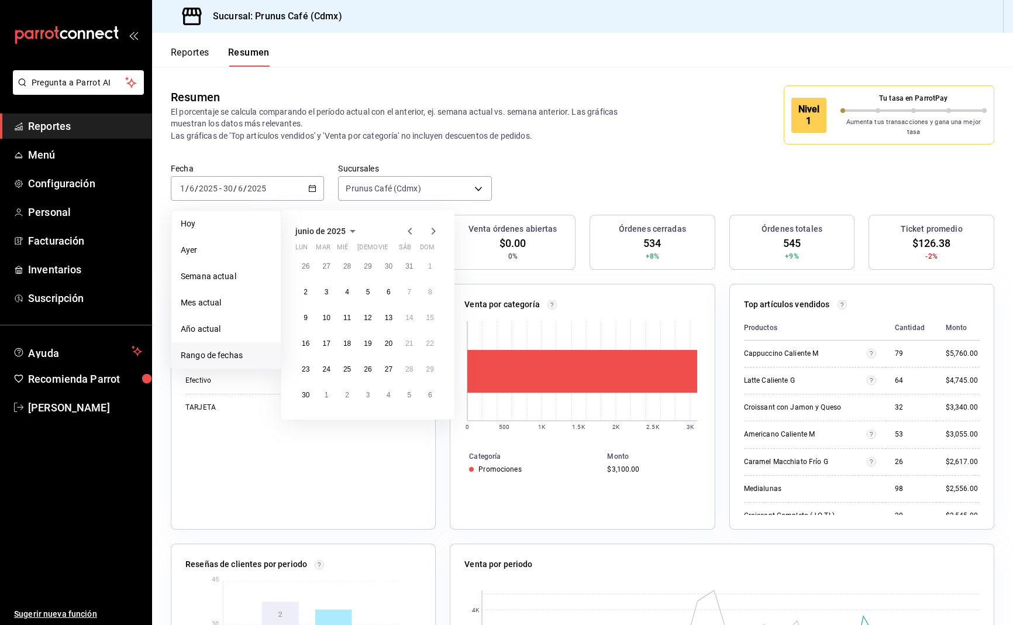
click at [411, 224] on icon "button" at bounding box center [410, 231] width 14 height 14
click at [368, 262] on abbr "1" at bounding box center [368, 266] width 4 height 8
click at [387, 365] on abbr "30" at bounding box center [389, 369] width 8 height 8
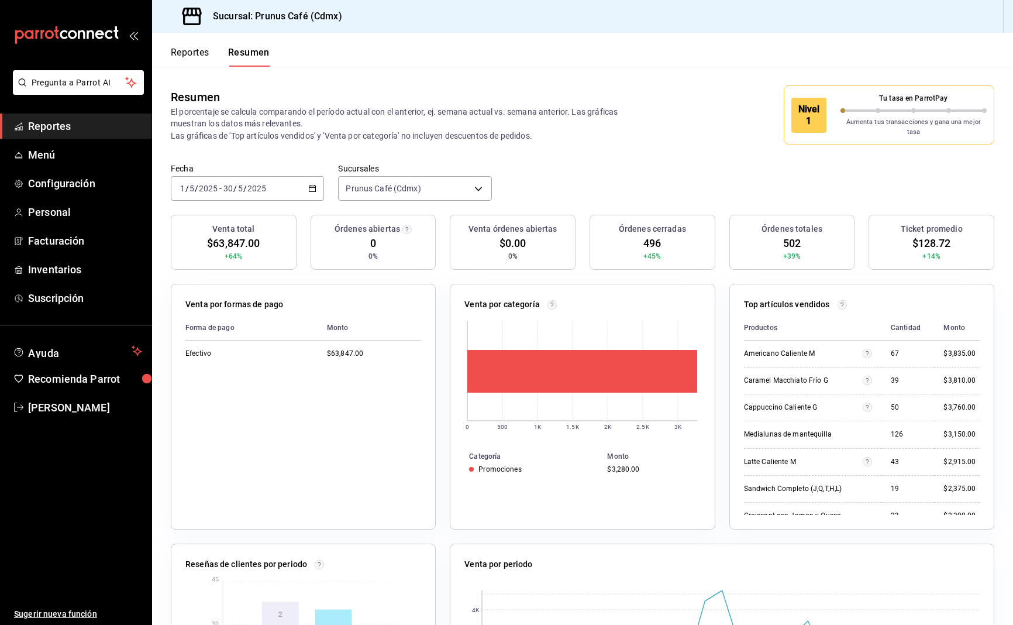
click at [314, 184] on icon "button" at bounding box center [312, 188] width 8 height 8
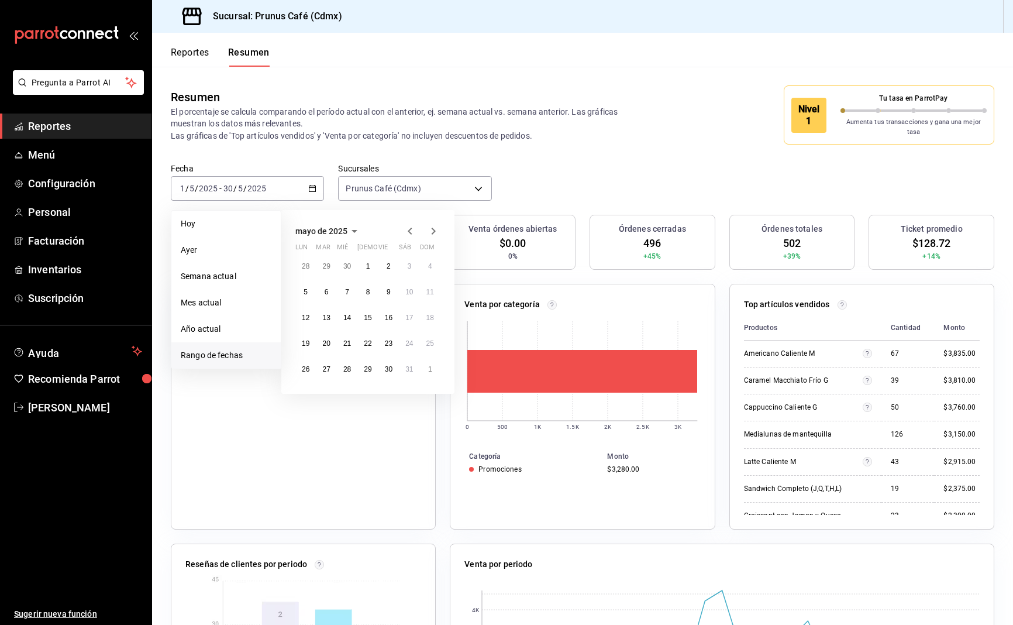
click at [412, 224] on icon "button" at bounding box center [410, 231] width 14 height 14
click at [324, 260] on button "1" at bounding box center [326, 266] width 20 height 21
click at [342, 363] on button "30" at bounding box center [347, 369] width 20 height 21
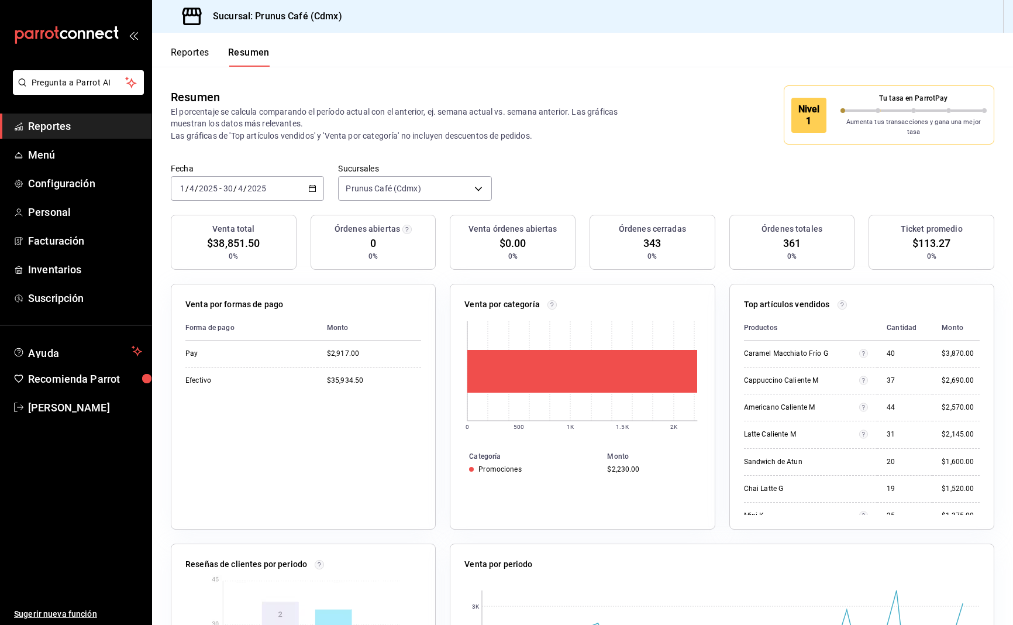
click at [311, 185] on \(Stroke\) "button" at bounding box center [312, 188] width 7 height 6
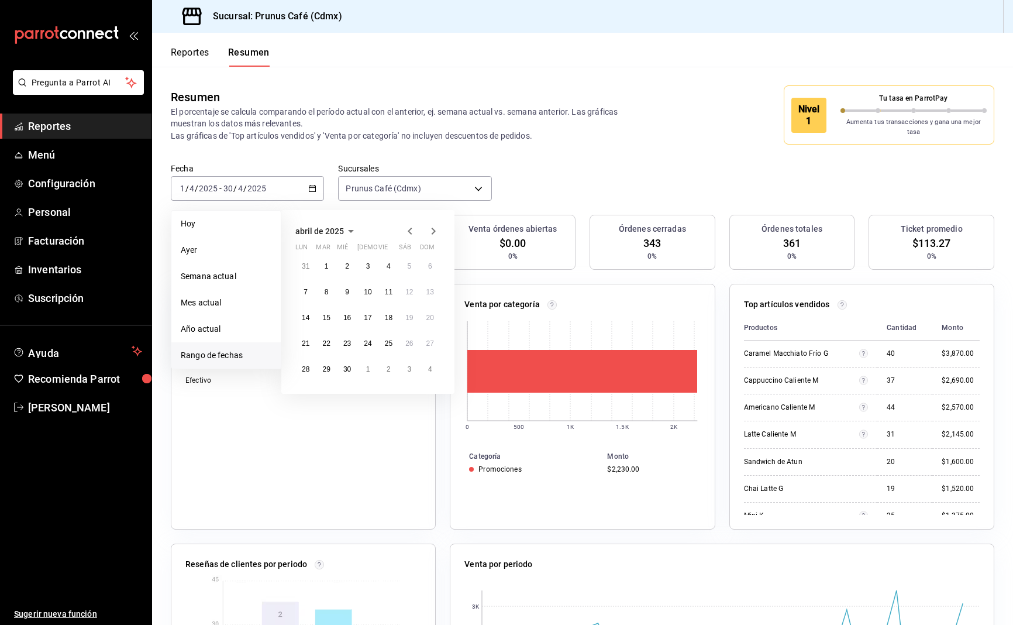
click at [438, 224] on icon "button" at bounding box center [434, 231] width 14 height 14
click at [367, 262] on abbr "1" at bounding box center [368, 266] width 4 height 8
click at [407, 365] on abbr "31" at bounding box center [409, 369] width 8 height 8
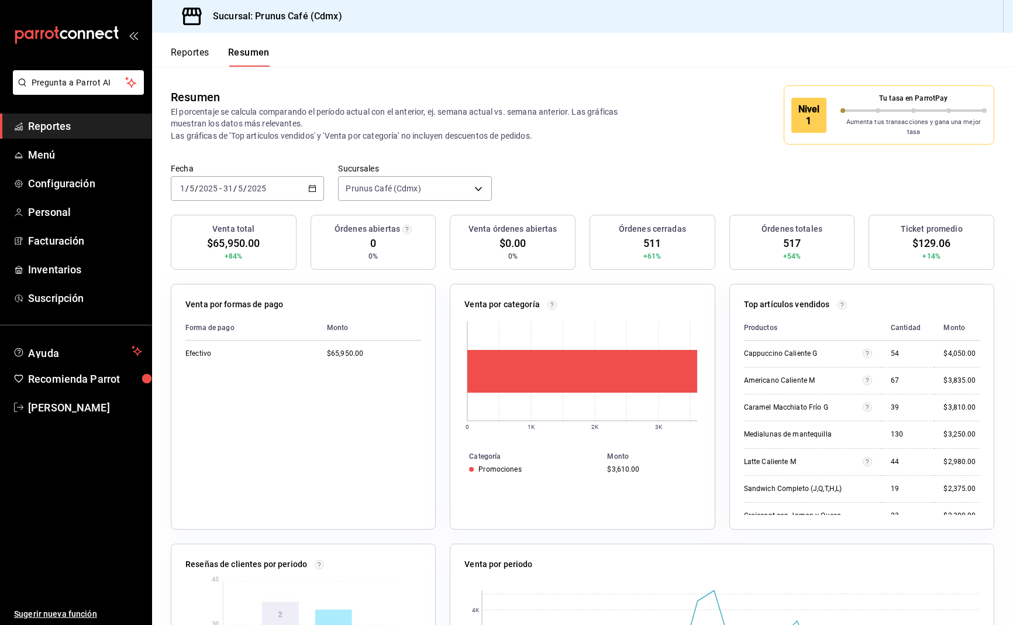
click at [317, 185] on icon "button" at bounding box center [312, 188] width 8 height 8
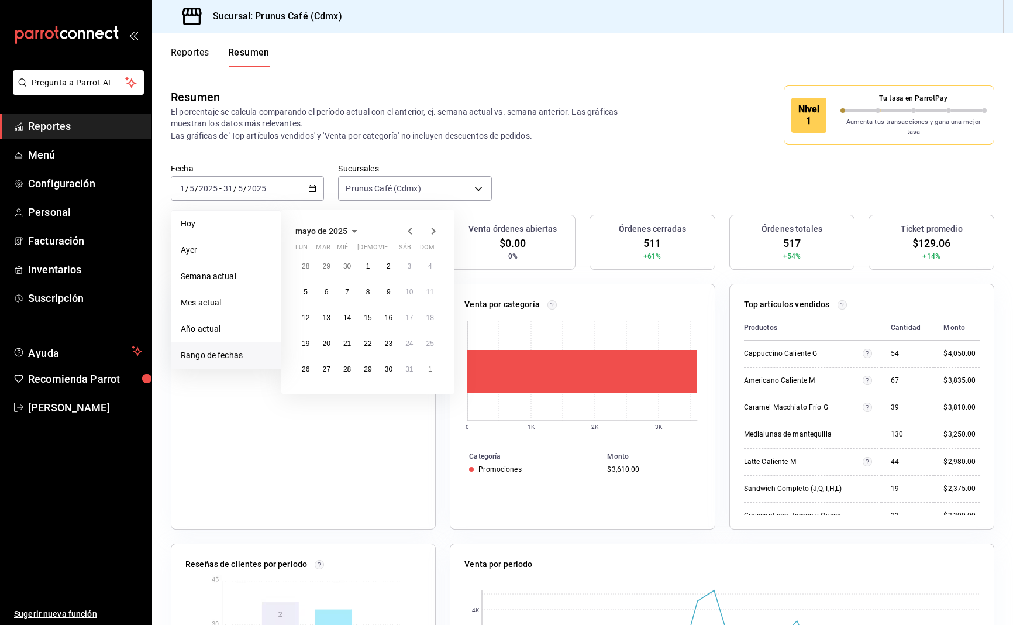
click at [436, 225] on icon "button" at bounding box center [434, 231] width 14 height 14
click at [427, 259] on button "1" at bounding box center [430, 266] width 20 height 21
click at [312, 392] on button "30" at bounding box center [305, 394] width 20 height 21
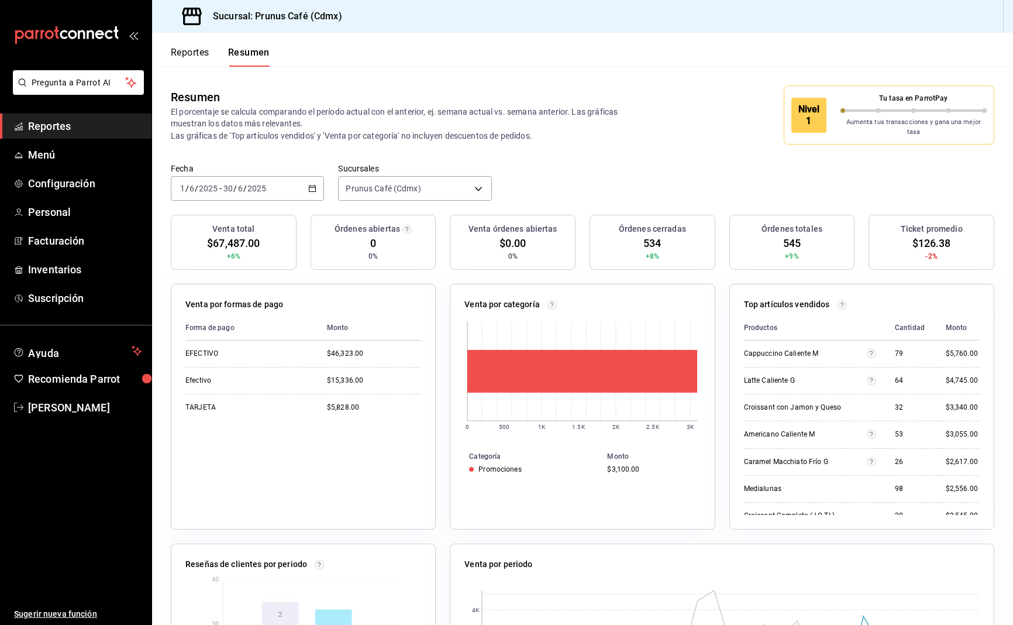
click at [313, 185] on \(Stroke\) "button" at bounding box center [312, 188] width 7 height 6
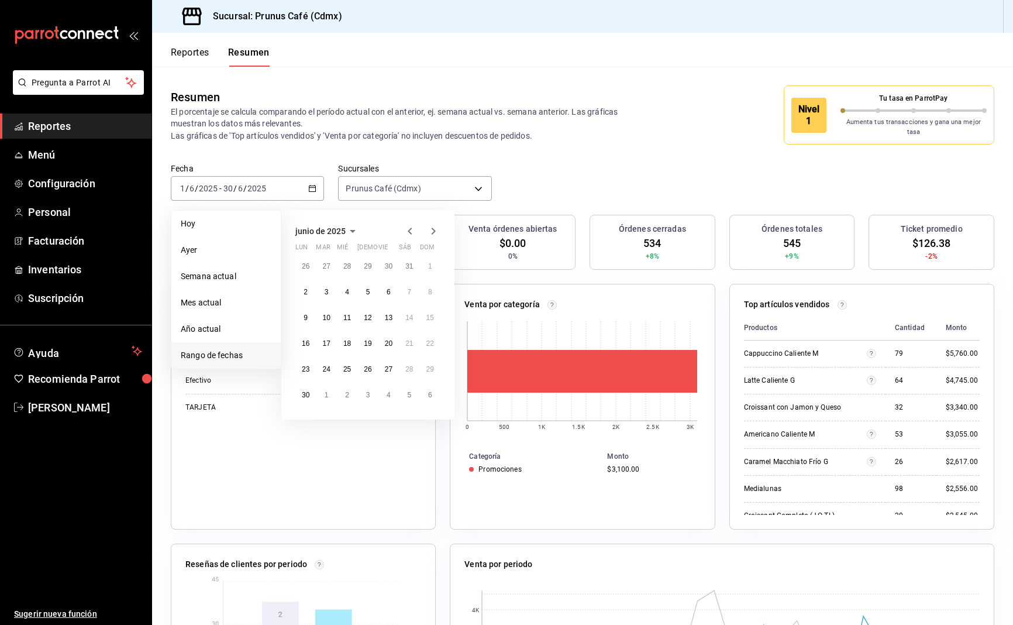
click at [435, 228] on icon "button" at bounding box center [434, 231] width 4 height 7
click at [321, 260] on button "1" at bounding box center [326, 270] width 20 height 21
click at [361, 363] on button "31" at bounding box center [367, 373] width 20 height 21
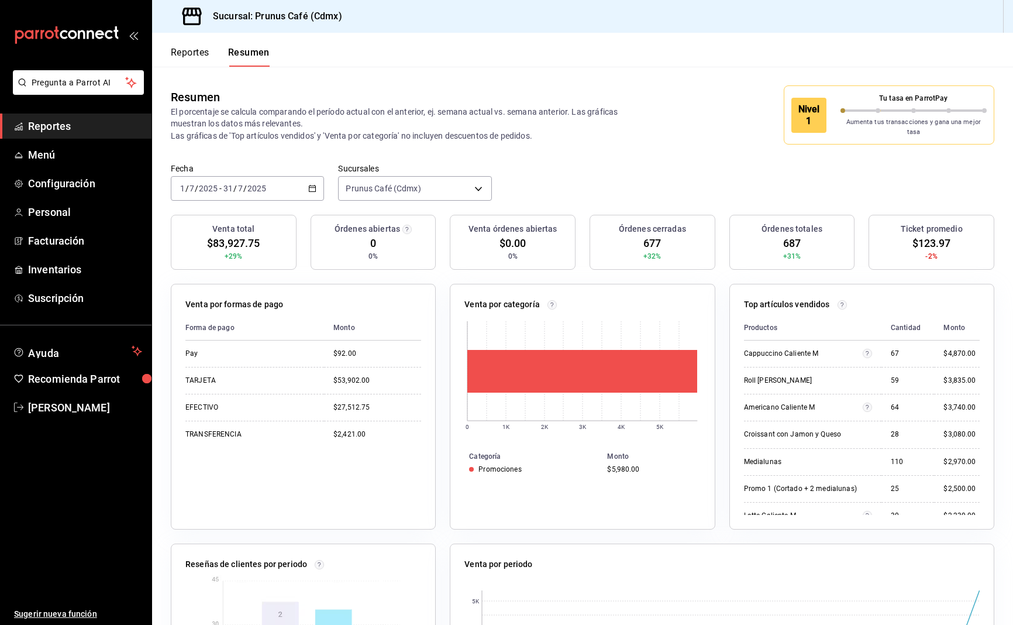
click at [315, 185] on \(Stroke\) "button" at bounding box center [312, 188] width 7 height 6
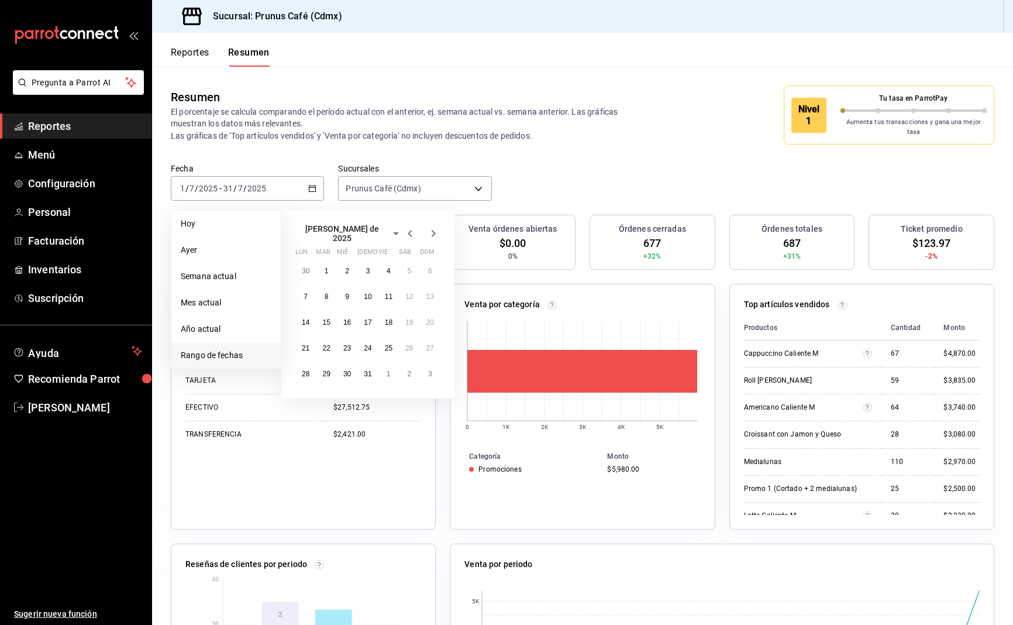
click at [434, 230] on icon "button" at bounding box center [434, 233] width 4 height 7
click at [390, 262] on abbr "1" at bounding box center [389, 266] width 4 height 8
click at [387, 339] on abbr "22" at bounding box center [389, 343] width 8 height 8
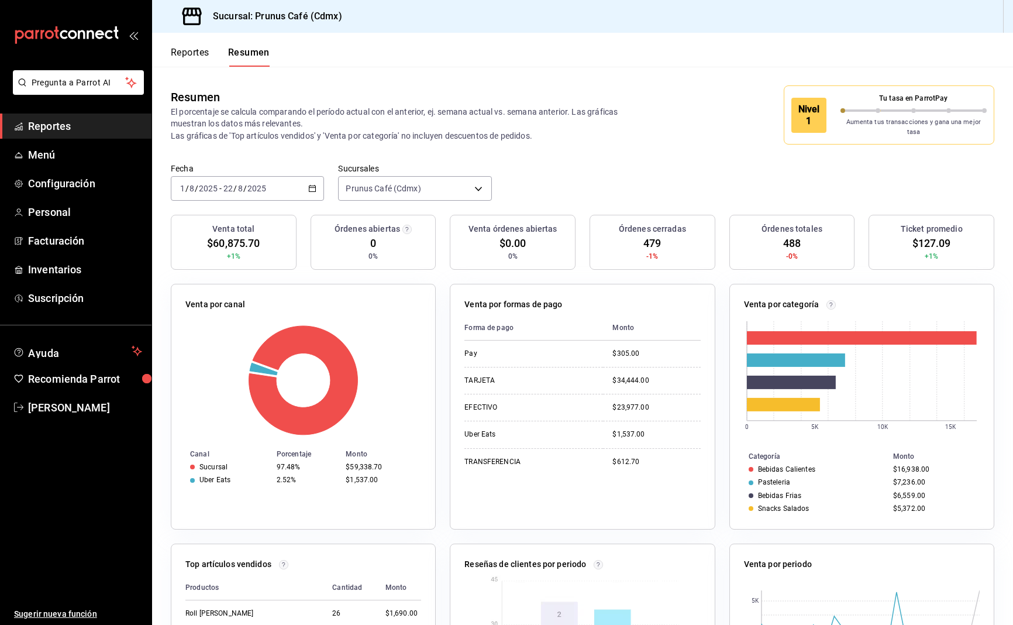
click at [315, 185] on \(Stroke\) "button" at bounding box center [314, 185] width 1 height 1
click at [306, 179] on div "[DATE] [DATE] - [DATE] [DATE]" at bounding box center [247, 188] width 153 height 25
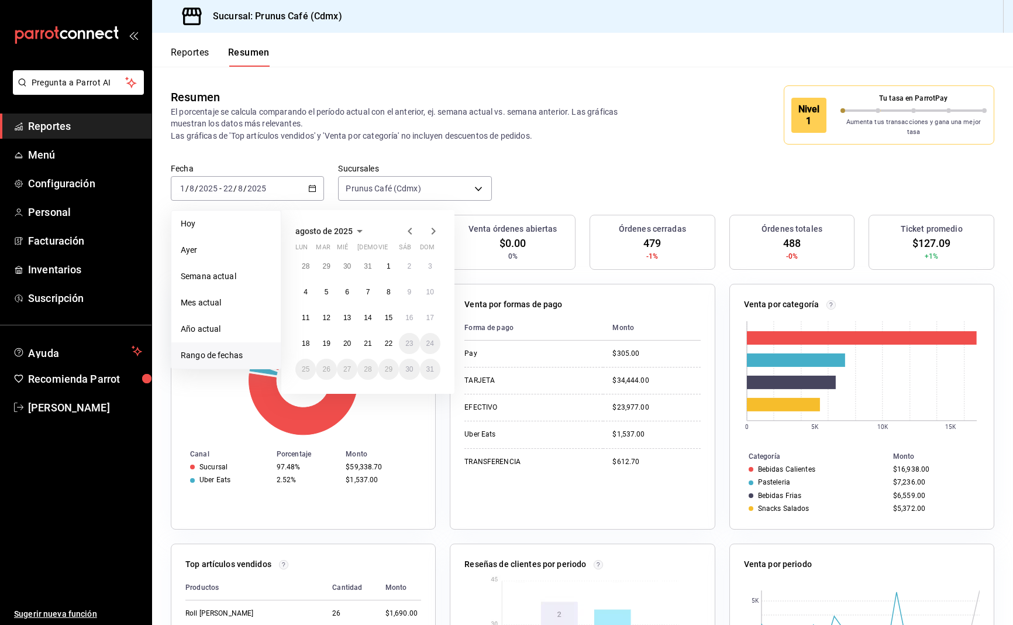
click at [407, 225] on icon "button" at bounding box center [410, 231] width 14 height 14
click at [332, 260] on button "1" at bounding box center [326, 270] width 20 height 21
click at [360, 355] on div "30 1 2 3 4 5 6 7 8 9 10 11 12 13 14 15 16 17 18 19 20 21 22 23 24 25 26 27 28 2…" at bounding box center [367, 322] width 145 height 124
click at [364, 370] on abbr "31" at bounding box center [368, 374] width 8 height 8
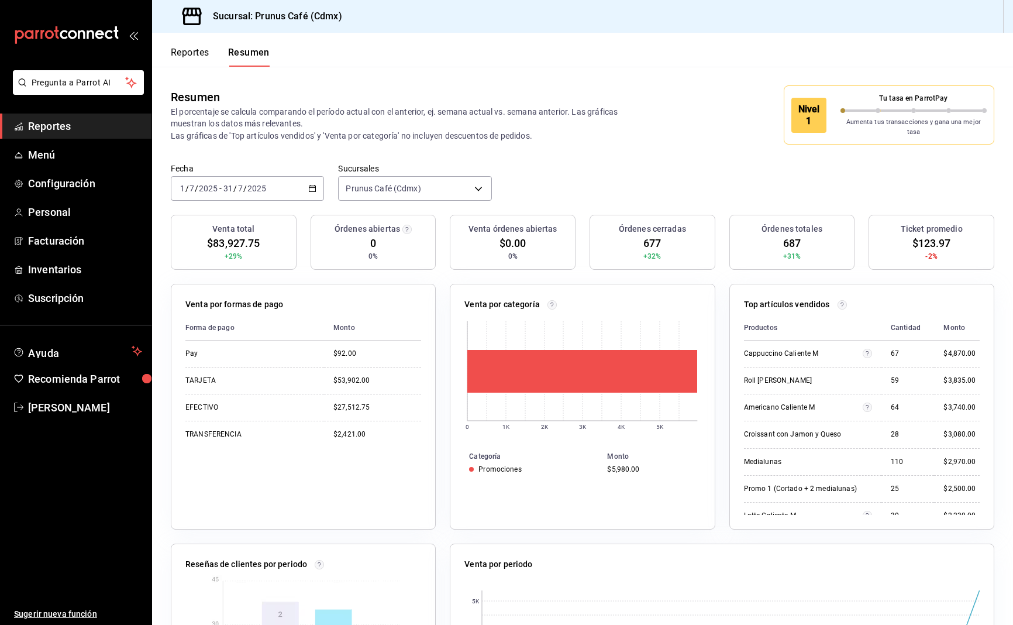
click at [215, 184] on input "2025" at bounding box center [208, 188] width 20 height 9
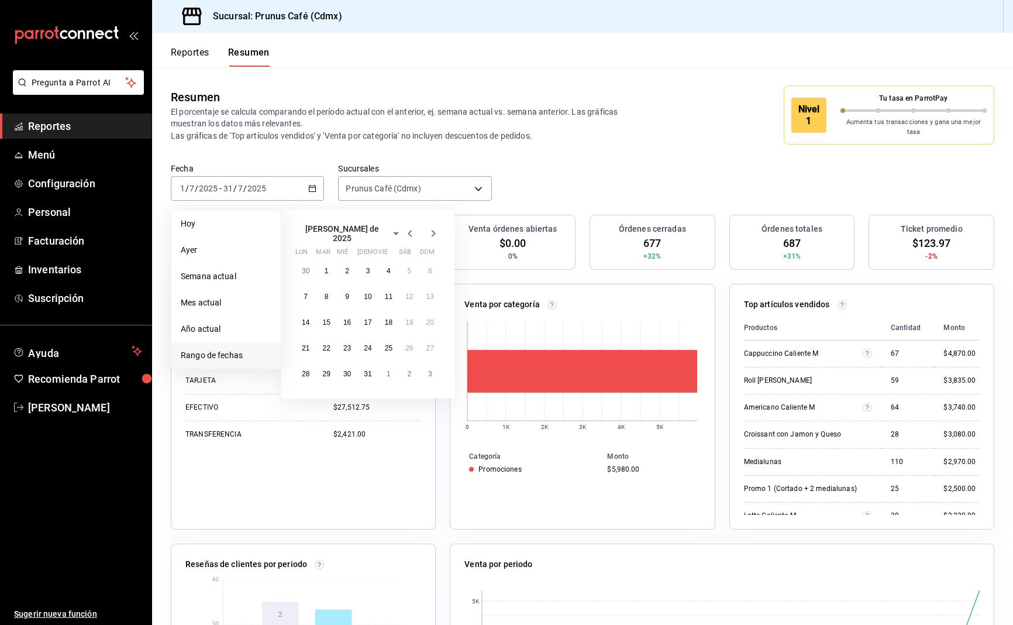
click at [435, 230] on icon "button" at bounding box center [434, 233] width 4 height 7
